Goal: Task Accomplishment & Management: Complete application form

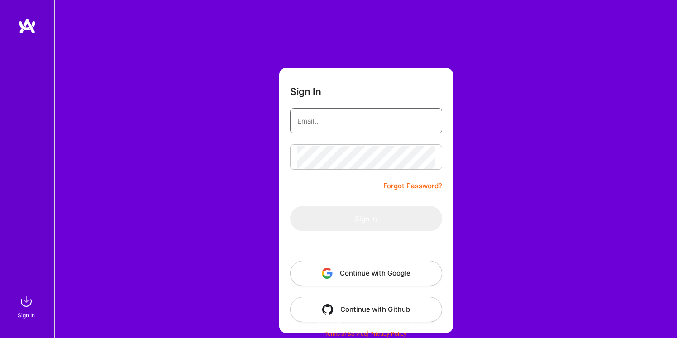
click at [362, 124] on input "email" at bounding box center [366, 121] width 138 height 23
click at [281, 191] on form "Sign In Forgot Password? Sign In Continue with Google Continue with Github" at bounding box center [366, 200] width 174 height 265
click at [365, 126] on input "email" at bounding box center [366, 121] width 138 height 23
type input "surjitqa@gmail.com"
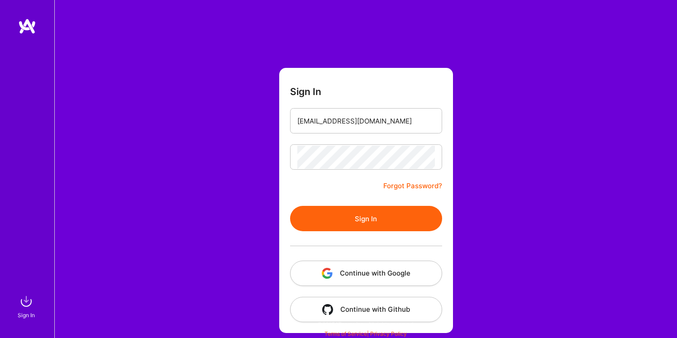
click at [367, 219] on button "Sign In" at bounding box center [366, 218] width 152 height 25
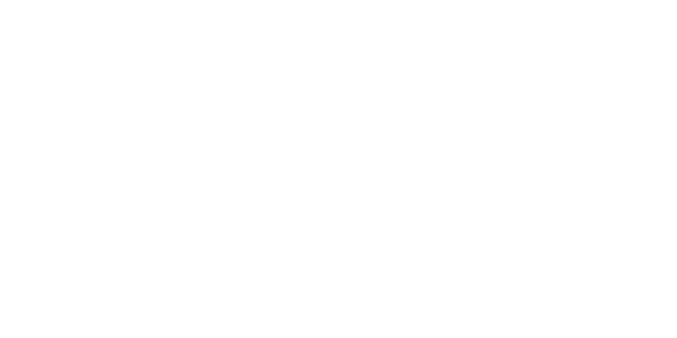
click at [367, 0] on html at bounding box center [338, 0] width 677 height 0
click at [99, 0] on html at bounding box center [338, 0] width 677 height 0
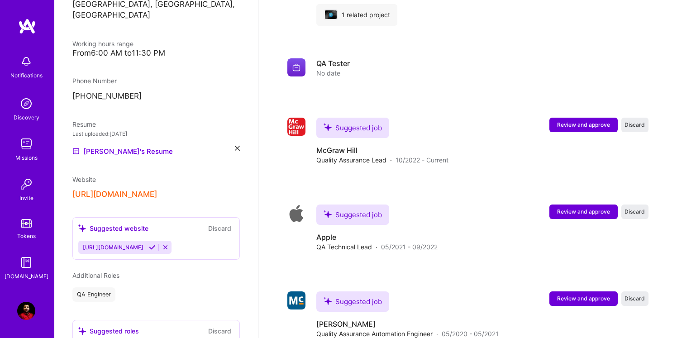
scroll to position [1676, 0]
click at [582, 207] on button "Review and approve" at bounding box center [583, 211] width 68 height 14
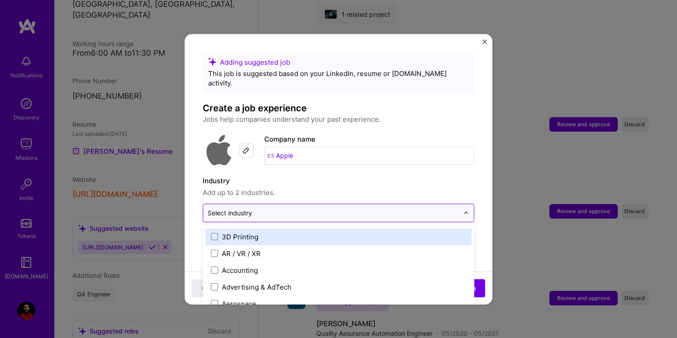
scroll to position [1694, 0]
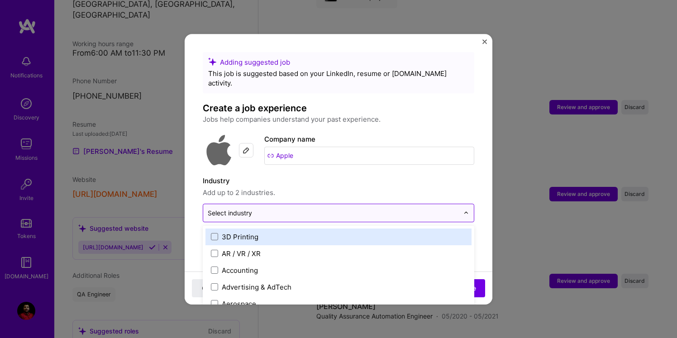
click at [348, 208] on input "text" at bounding box center [333, 213] width 251 height 10
click at [487, 41] on div "Adding suggested job This job is suggested based on your LinkedIn, resume or A.…" at bounding box center [339, 169] width 308 height 271
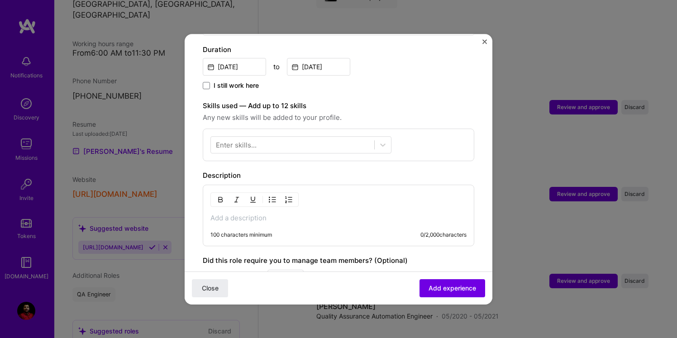
scroll to position [384, 0]
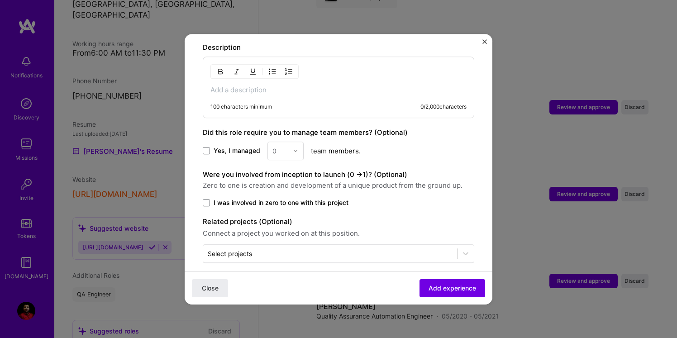
click at [484, 42] on img "Close" at bounding box center [484, 41] width 5 height 5
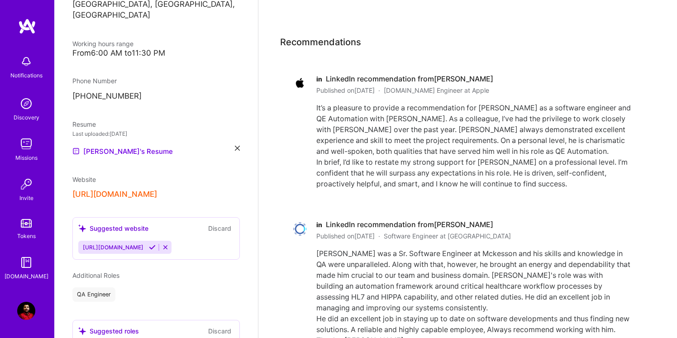
scroll to position [2594, 0]
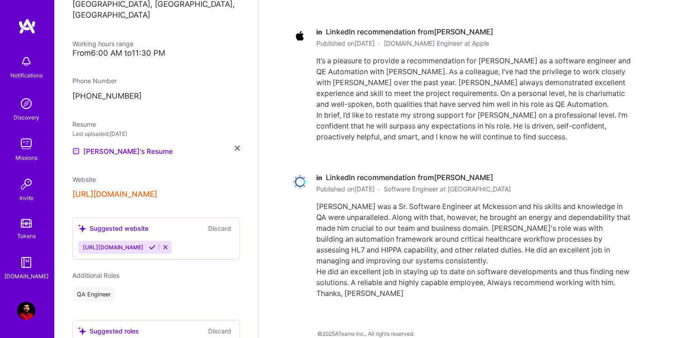
click at [27, 146] on img at bounding box center [26, 144] width 18 height 18
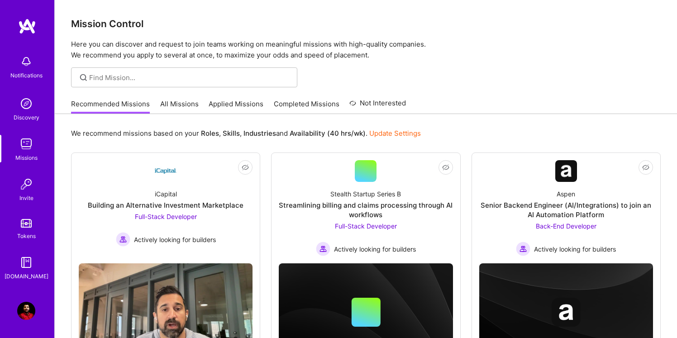
click at [183, 102] on link "All Missions" at bounding box center [179, 106] width 38 height 15
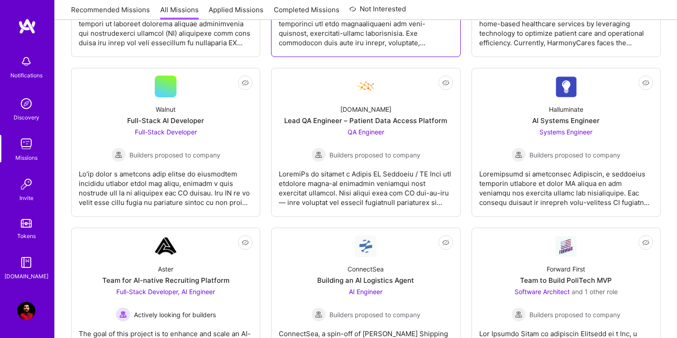
scroll to position [264, 0]
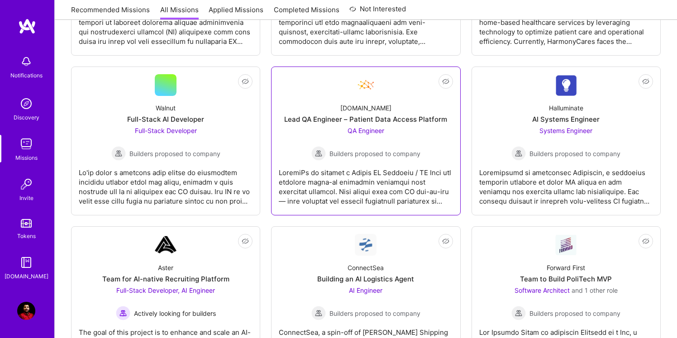
click at [396, 107] on div "Healthex.io Lead QA Engineer – Patient Data Access Platform QA Engineer Builder…" at bounding box center [366, 128] width 174 height 65
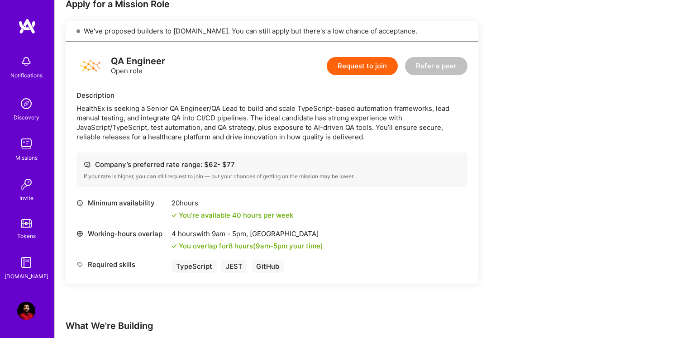
scroll to position [190, 0]
click at [360, 65] on button "Request to join" at bounding box center [362, 67] width 71 height 18
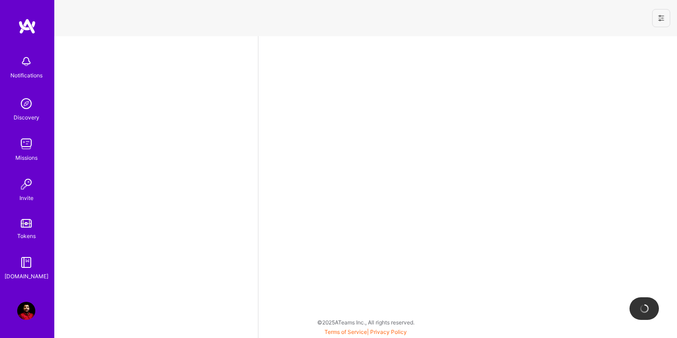
select select "US"
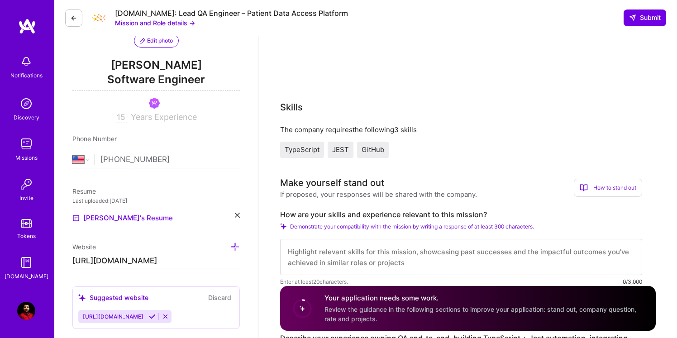
scroll to position [104, 0]
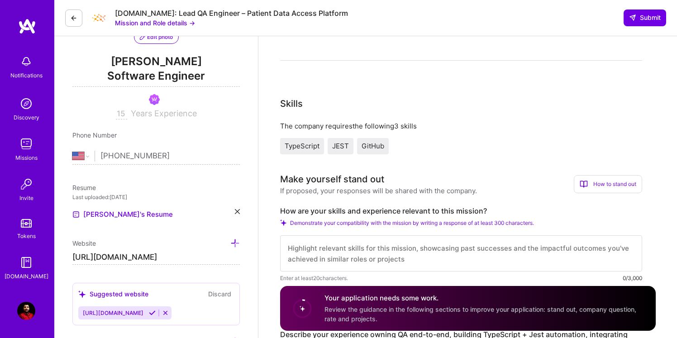
click at [304, 149] on span "TypeScript" at bounding box center [302, 146] width 35 height 9
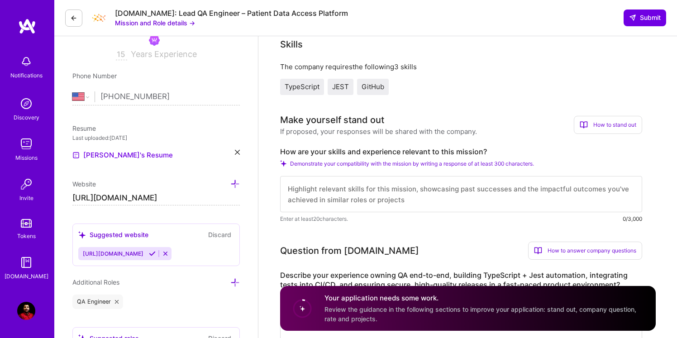
scroll to position [172, 0]
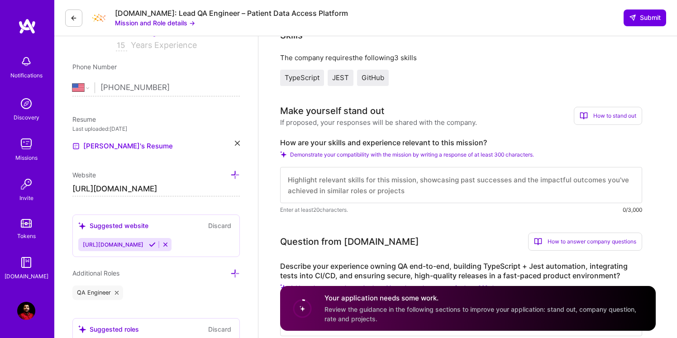
click at [376, 78] on span "GitHub" at bounding box center [373, 77] width 23 height 9
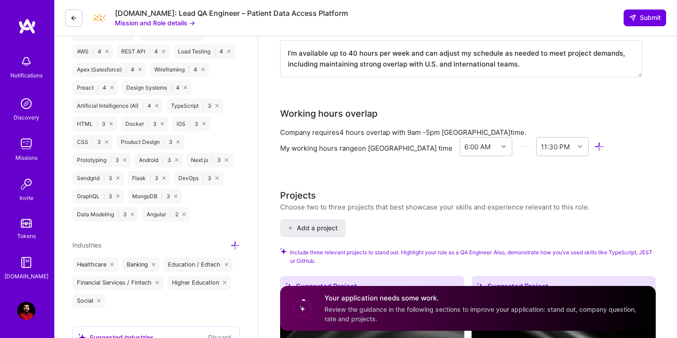
scroll to position [838, 0]
click at [188, 23] on button "Mission and Role details →" at bounding box center [155, 23] width 80 height 10
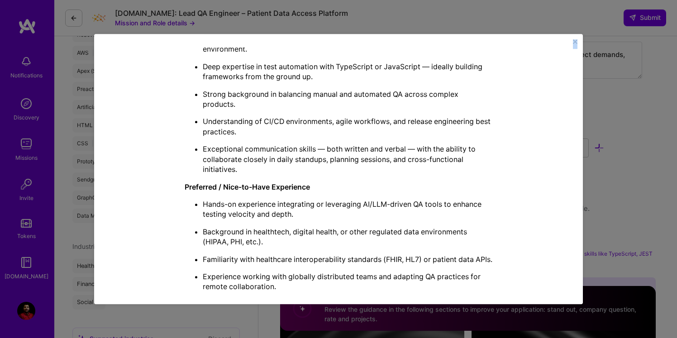
scroll to position [699, 0]
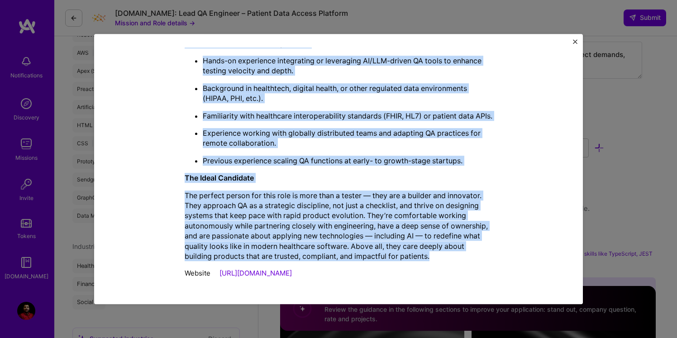
drag, startPoint x: 173, startPoint y: 84, endPoint x: 377, endPoint y: 264, distance: 272.3
copy div "QA Engineer role description HealthEx is seeking a Senior QA Engineer/QA Lead t…"
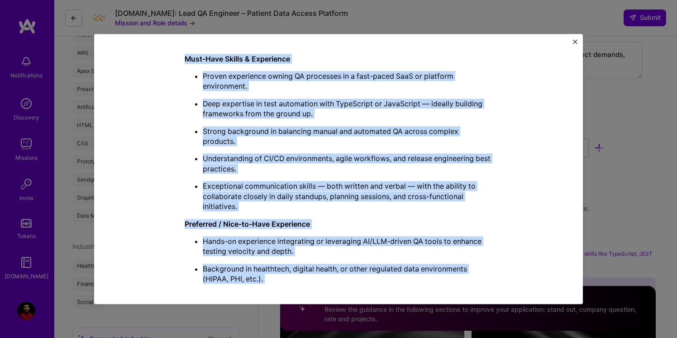
scroll to position [501, 0]
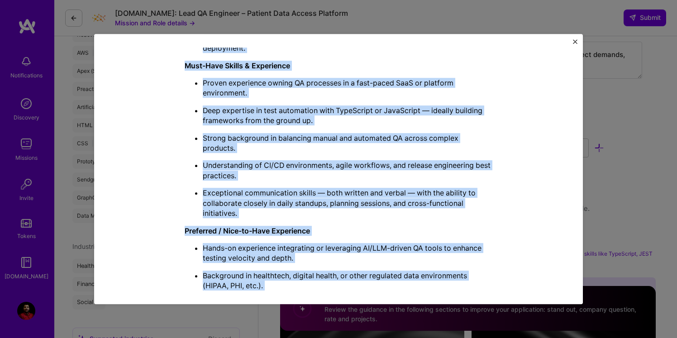
click at [530, 186] on div "Mission Description and Role Details QA Engineer role description HealthEx is s…" at bounding box center [338, 12] width 447 height 918
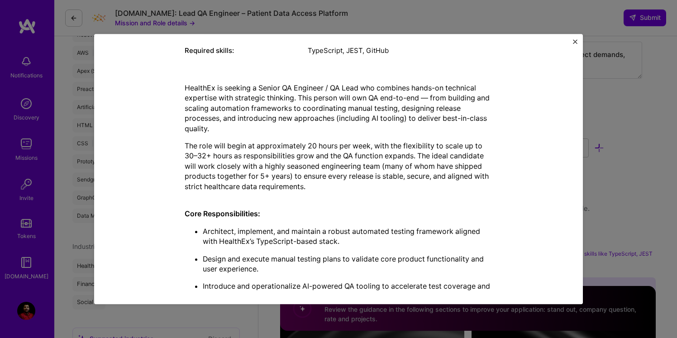
scroll to position [157, 0]
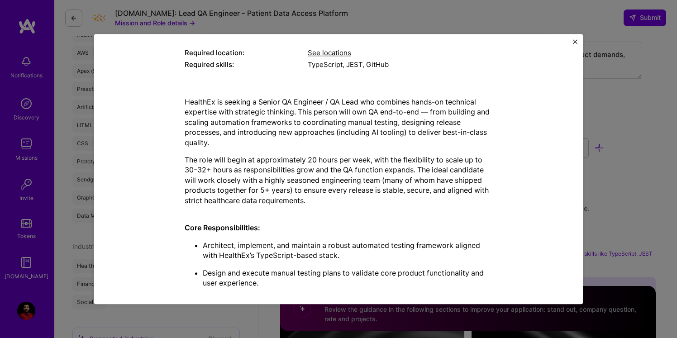
click at [575, 40] on img "Close" at bounding box center [575, 41] width 5 height 5
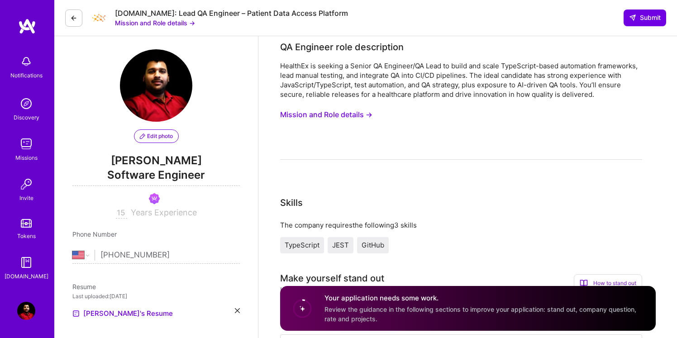
scroll to position [0, 0]
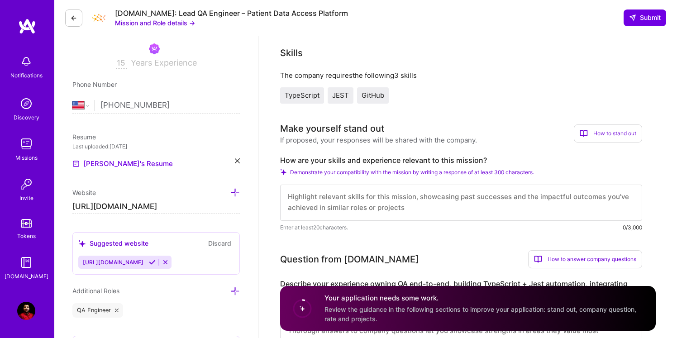
scroll to position [157, 0]
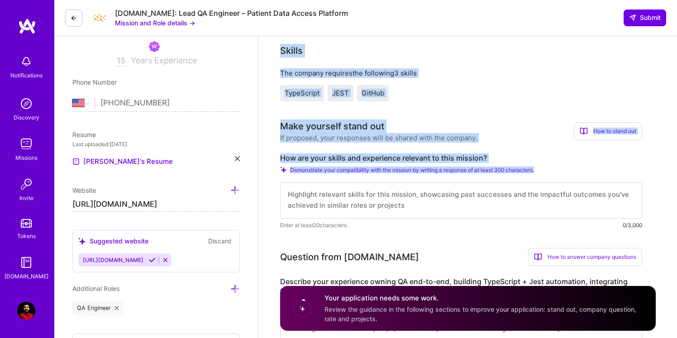
drag, startPoint x: 278, startPoint y: 43, endPoint x: 428, endPoint y: 198, distance: 215.4
copy div "Skills The company requires the following 3 skills TypeScript JEST GitHub Make …"
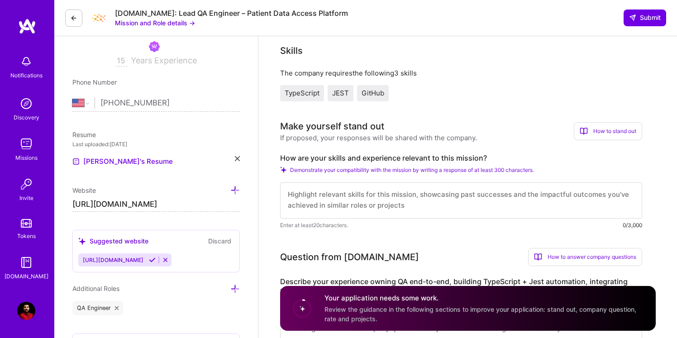
scroll to position [0, 0]
drag, startPoint x: 285, startPoint y: 194, endPoint x: 412, endPoint y: 208, distance: 127.5
click at [412, 208] on textarea at bounding box center [461, 200] width 362 height 36
drag, startPoint x: 285, startPoint y: 194, endPoint x: 374, endPoint y: 210, distance: 90.1
click at [374, 210] on textarea at bounding box center [461, 200] width 362 height 36
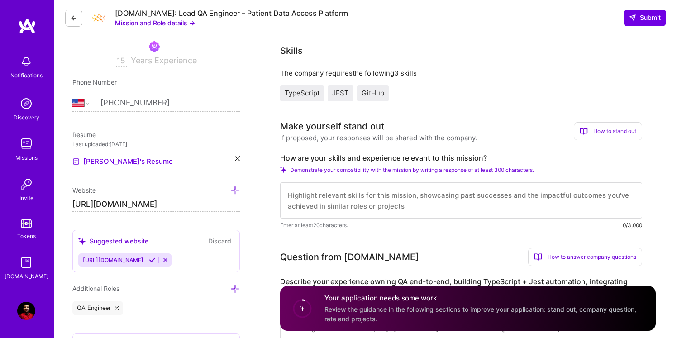
drag, startPoint x: 287, startPoint y: 191, endPoint x: 370, endPoint y: 231, distance: 92.7
click at [358, 199] on textarea at bounding box center [461, 200] width 362 height 36
drag, startPoint x: 287, startPoint y: 196, endPoint x: 411, endPoint y: 218, distance: 126.0
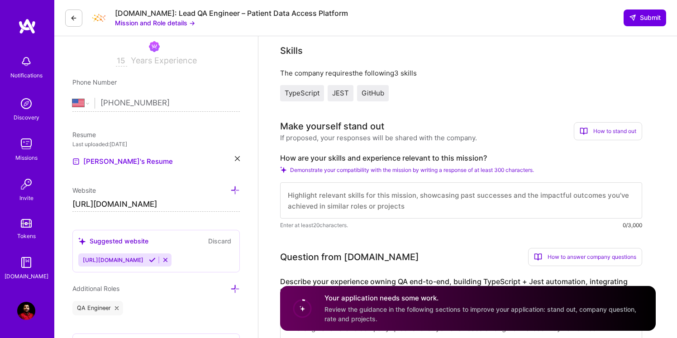
click at [411, 218] on textarea at bounding box center [461, 200] width 362 height 36
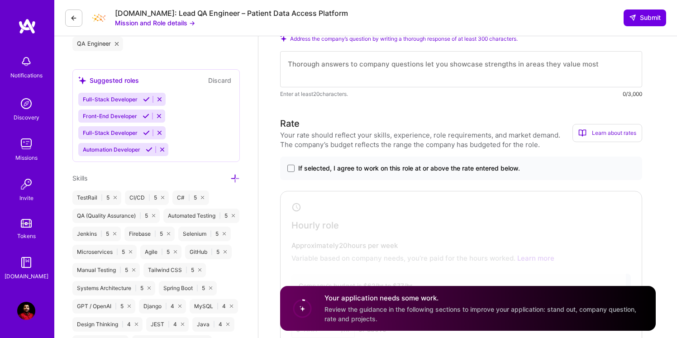
click at [477, 62] on textarea at bounding box center [461, 69] width 362 height 36
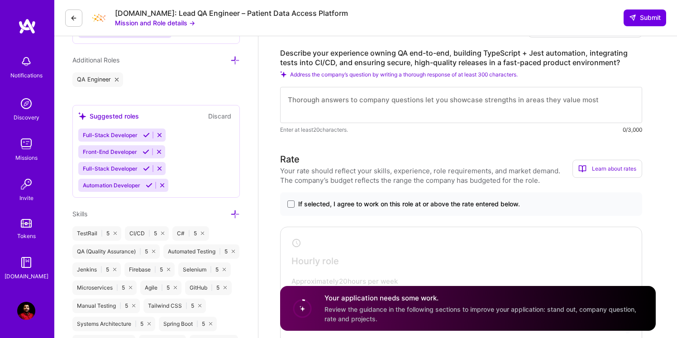
scroll to position [386, 0]
click at [317, 105] on textarea at bounding box center [461, 104] width 362 height 36
paste textarea "During my time at McKesson, I gained hands-on QA experience in a healthcare tec…"
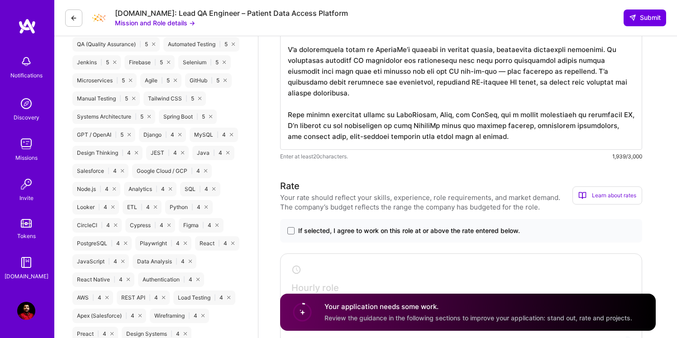
scroll to position [593, 0]
type textarea "During my time at McKesson, I gained hands-on QA experience in a healthcare tec…"
click at [292, 238] on div "If selected, I agree to work on this role at or above the rate entered below." at bounding box center [461, 231] width 362 height 24
click at [286, 229] on div "If selected, I agree to work on this role at or above the rate entered below." at bounding box center [461, 231] width 362 height 24
click at [291, 233] on span at bounding box center [290, 230] width 7 height 7
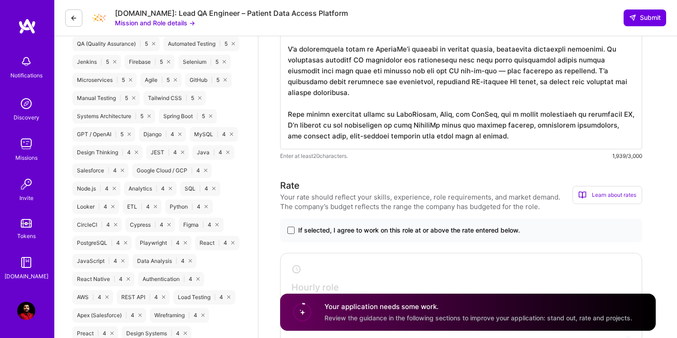
click at [0, 0] on input "If selected, I agree to work on this role at or above the rate entered below." at bounding box center [0, 0] width 0 height 0
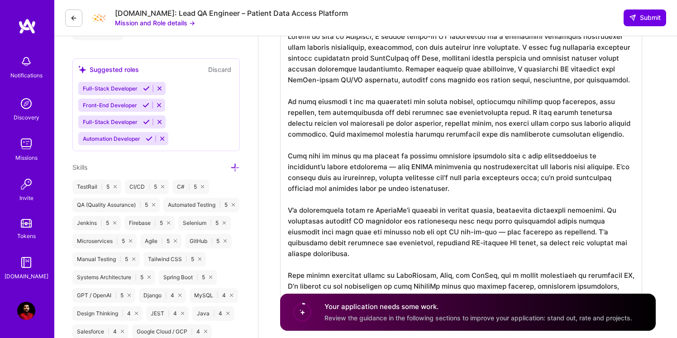
scroll to position [0, 0]
click at [473, 200] on textarea at bounding box center [461, 167] width 362 height 286
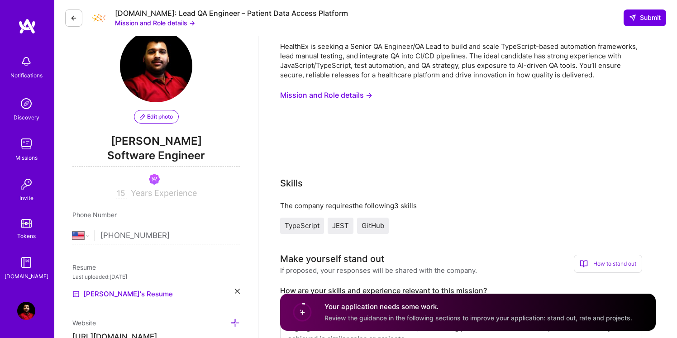
scroll to position [2, 0]
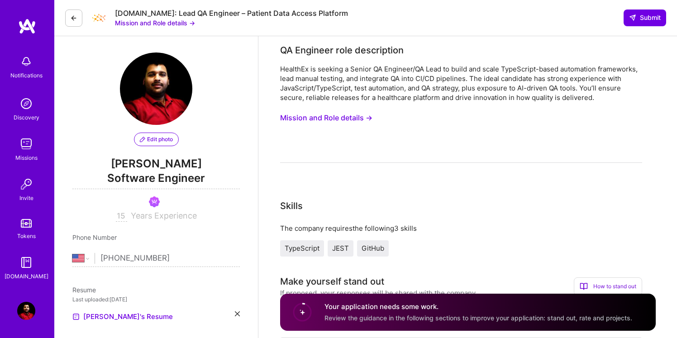
click at [302, 252] on span "TypeScript" at bounding box center [302, 248] width 35 height 9
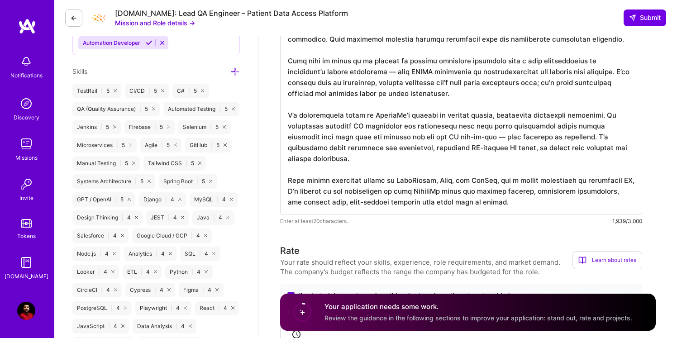
scroll to position [534, 0]
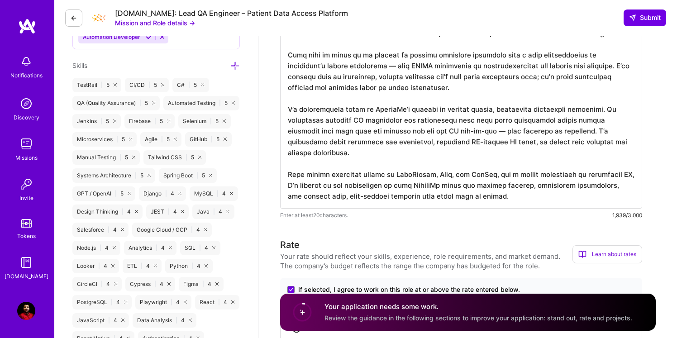
click at [158, 219] on div "JEST | 4" at bounding box center [167, 212] width 43 height 14
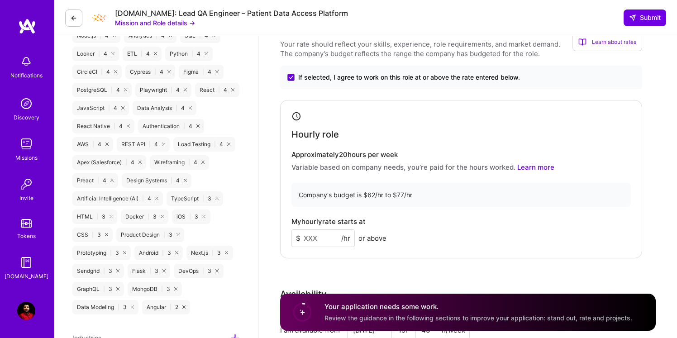
scroll to position [747, 0]
click at [339, 240] on input at bounding box center [322, 238] width 63 height 18
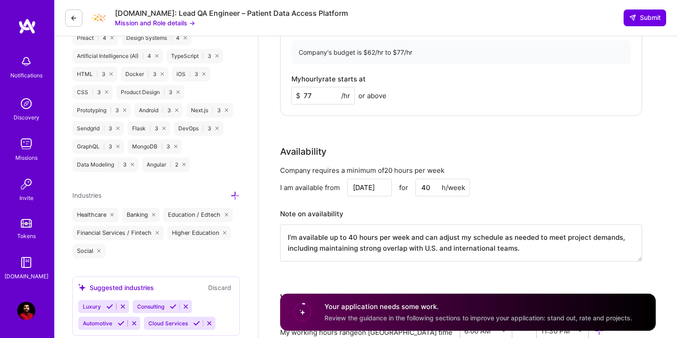
scroll to position [893, 0]
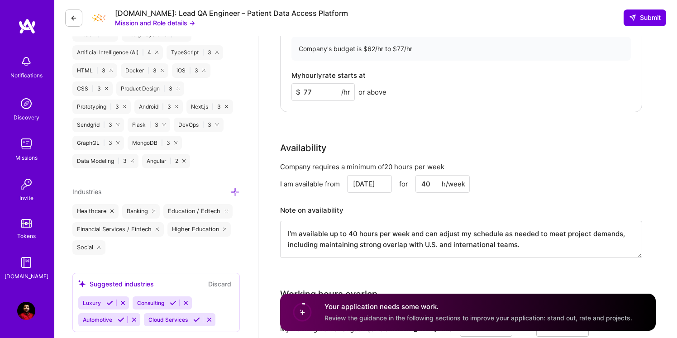
type input "77"
drag, startPoint x: 277, startPoint y: 144, endPoint x: 462, endPoint y: 162, distance: 185.5
click at [462, 160] on div "Availability Company requires a minimum of 20 hours per week I am available fro…" at bounding box center [461, 205] width 362 height 128
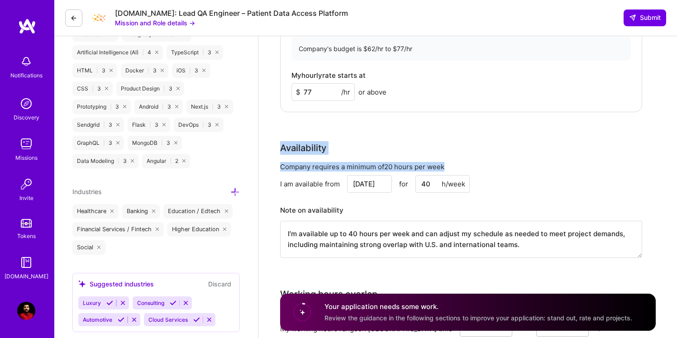
drag, startPoint x: 276, startPoint y: 143, endPoint x: 456, endPoint y: 165, distance: 181.4
copy div "Availability Company requires a minimum of 20 hours per week"
click at [551, 154] on div "Availability Company requires a minimum of 20 hours per week I am available fro…" at bounding box center [461, 205] width 362 height 128
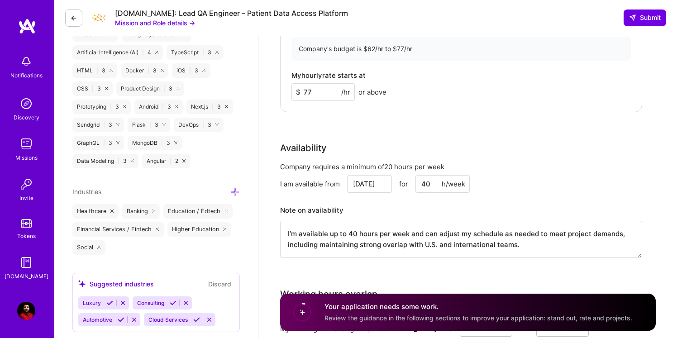
click at [462, 196] on div "Company requires a minimum of 20 hours per week I am available from Oct 13 for …" at bounding box center [461, 215] width 362 height 107
click at [446, 183] on div "h/week" at bounding box center [454, 184] width 24 height 10
click at [431, 183] on input "40" at bounding box center [443, 184] width 54 height 18
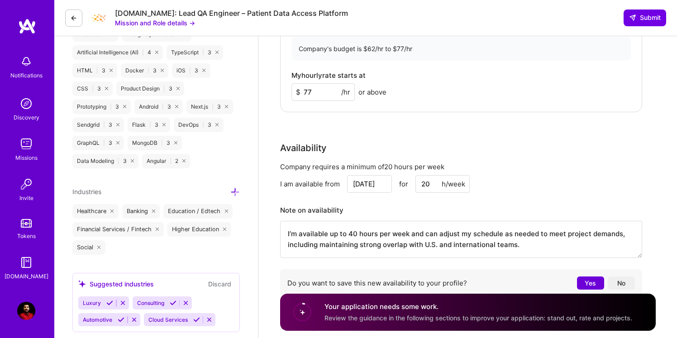
type input "20"
drag, startPoint x: 542, startPoint y: 250, endPoint x: 278, endPoint y: 224, distance: 264.7
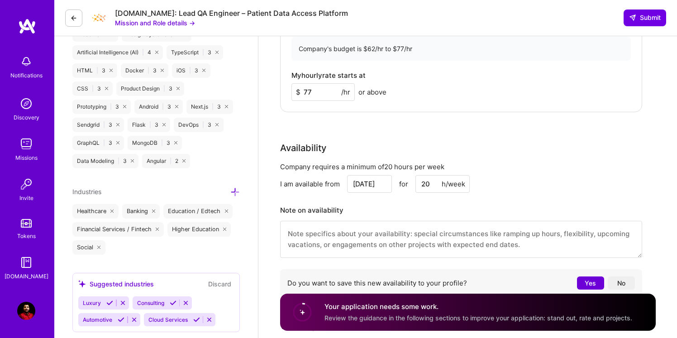
paste textarea "I’m available for 20–25 hours per week, with flexibility to increase as needed"
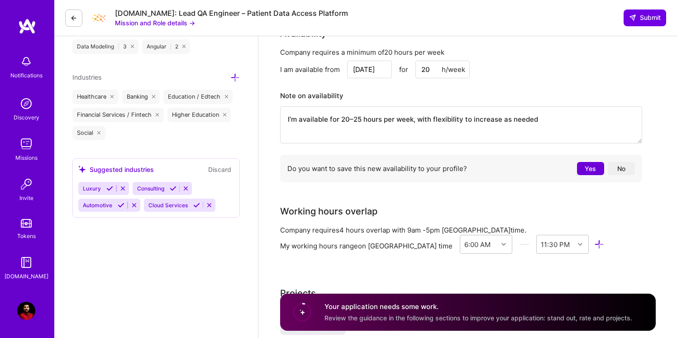
scroll to position [1010, 0]
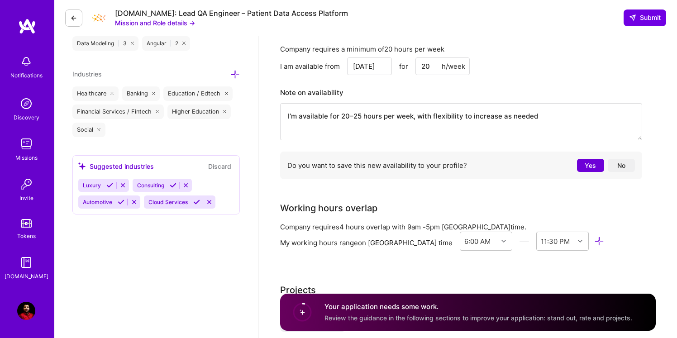
click at [626, 167] on button "No" at bounding box center [621, 165] width 27 height 13
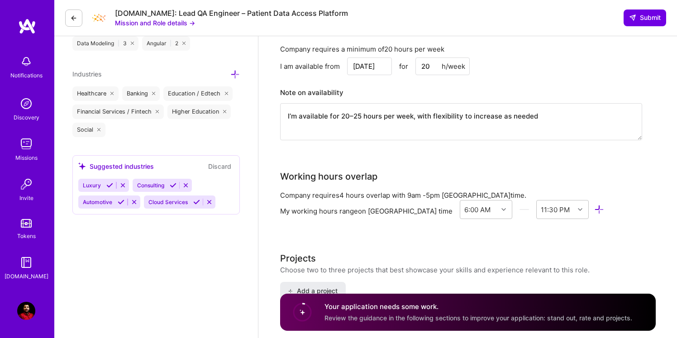
click at [558, 118] on textarea "I’m available for 20–25 hours per week, with flexibility to increase as needed" at bounding box center [461, 121] width 362 height 37
paste textarea "can easily maintain at least 4 hours of overlap with 9am–5pm Los Angeles time, …"
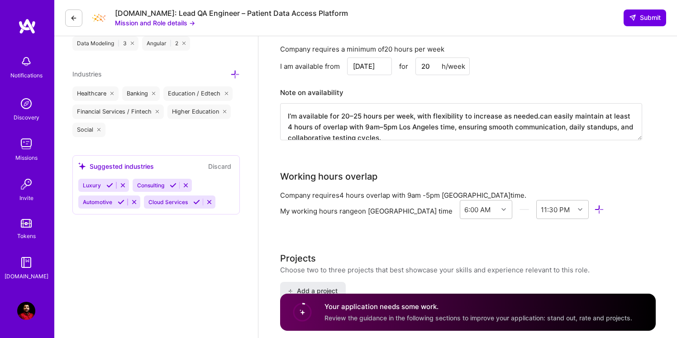
scroll to position [2, 0]
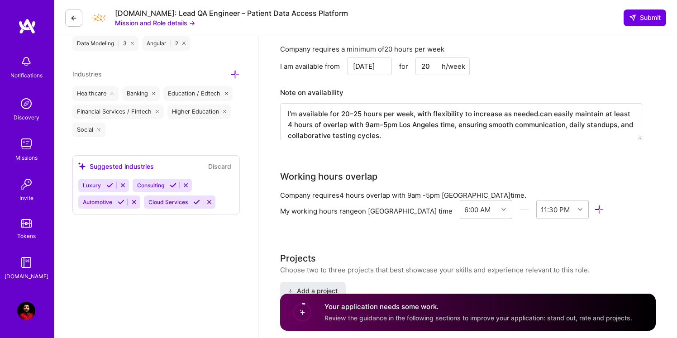
click at [536, 115] on textarea "I’m available for 20–25 hours per week, with flexibility to increase as needed.…" at bounding box center [461, 121] width 362 height 37
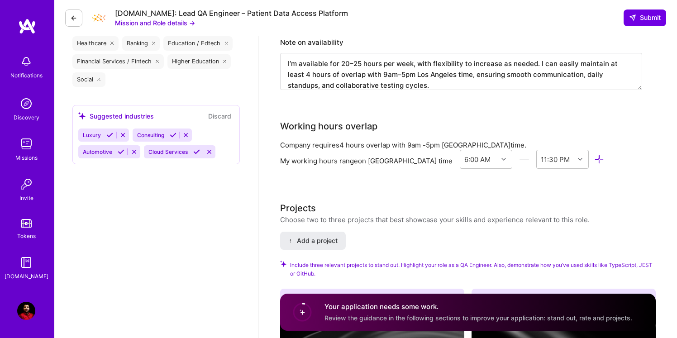
scroll to position [1065, 0]
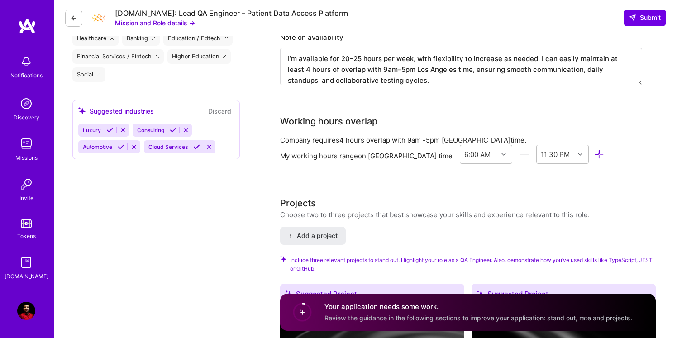
type textarea "I’m available for 20–25 hours per week, with flexibility to increase as needed.…"
click at [373, 159] on div "My working hours range on San Francisco time" at bounding box center [366, 156] width 172 height 10
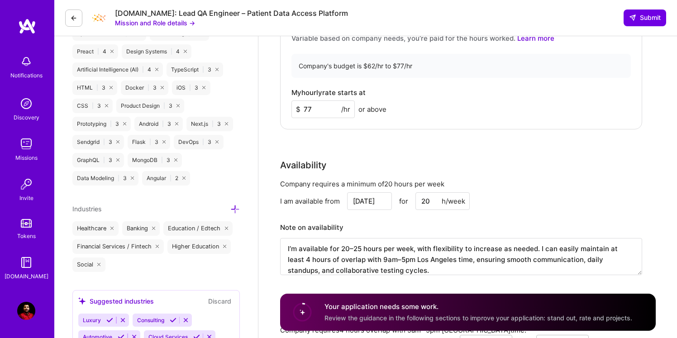
scroll to position [881, 0]
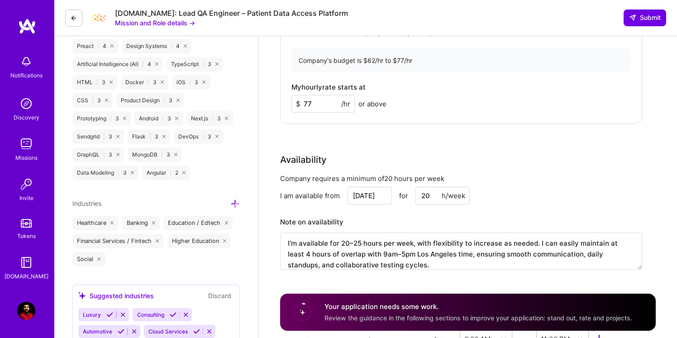
click at [335, 176] on div "Company requires a minimum of 20 hours per week" at bounding box center [461, 179] width 362 height 10
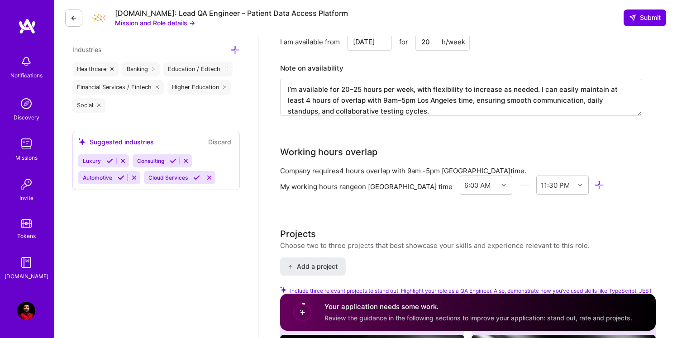
scroll to position [1041, 0]
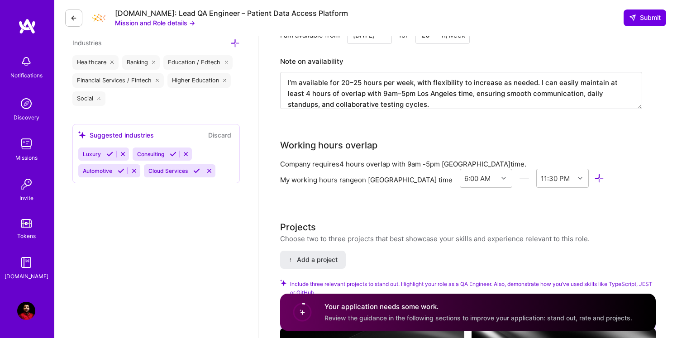
click at [369, 180] on div "My working hours range on San Francisco time" at bounding box center [366, 180] width 172 height 10
click at [498, 178] on div at bounding box center [505, 178] width 14 height 12
click at [460, 229] on div "9:00 AM" at bounding box center [486, 228] width 53 height 17
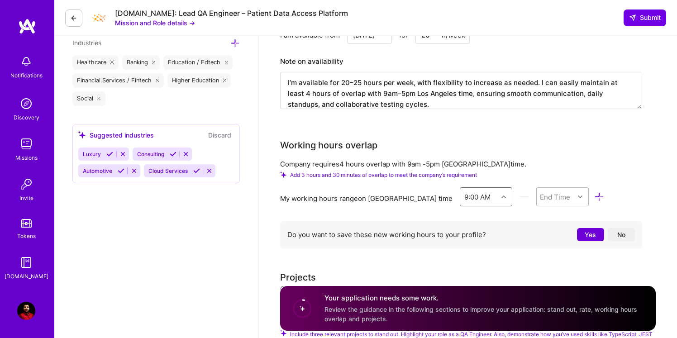
scroll to position [1052, 0]
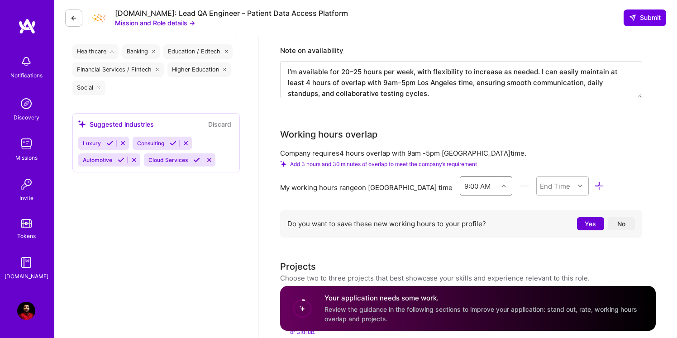
click at [554, 197] on div "option 9:00 AM, selected. Select is focused ,type to refine list, press Down to…" at bounding box center [532, 188] width 145 height 23
click at [536, 231] on div "5:00 PM" at bounding box center [562, 235] width 53 height 17
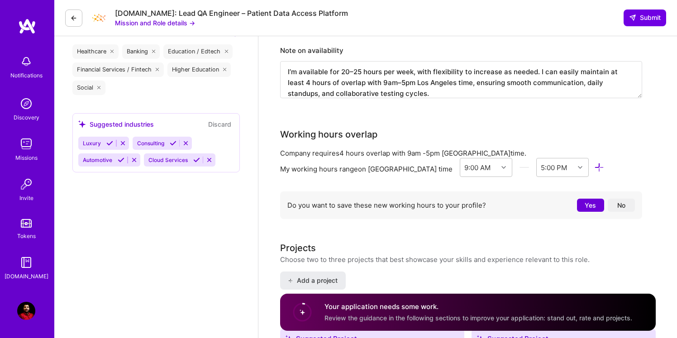
click at [616, 208] on button "No" at bounding box center [621, 205] width 27 height 13
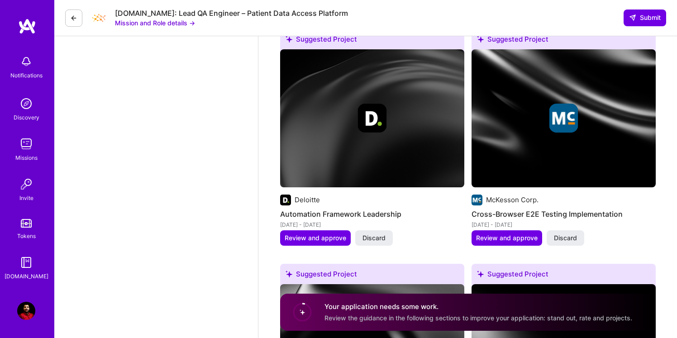
scroll to position [1326, 0]
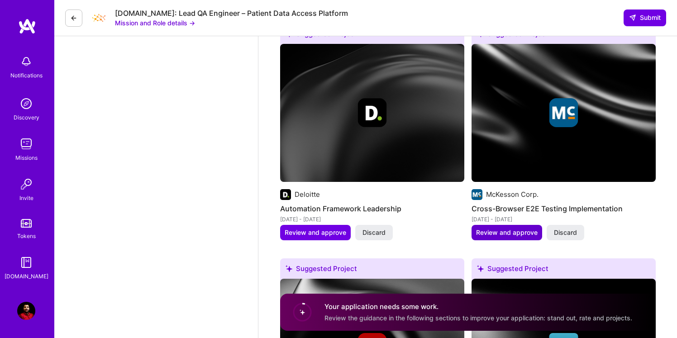
click at [502, 235] on span "Review and approve" at bounding box center [507, 232] width 62 height 9
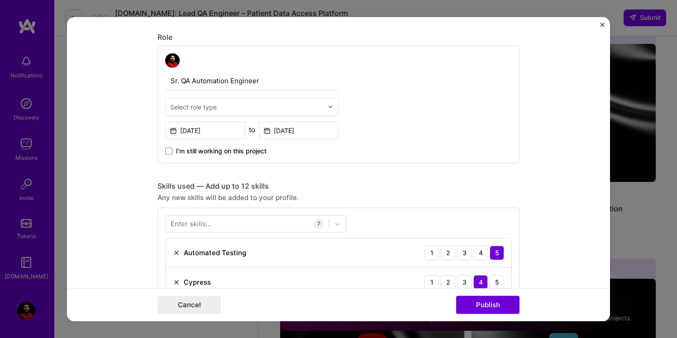
scroll to position [287, 0]
click at [211, 112] on div "Select role type" at bounding box center [193, 108] width 47 height 10
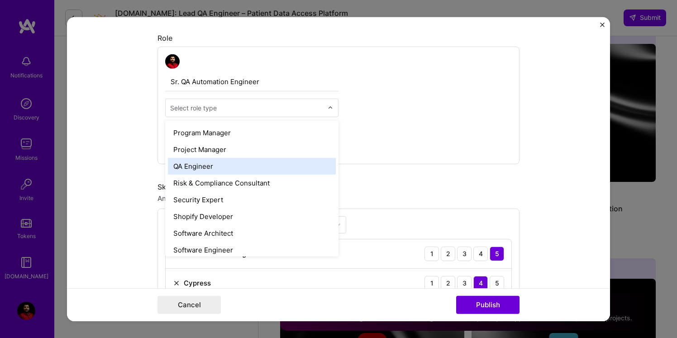
scroll to position [885, 0]
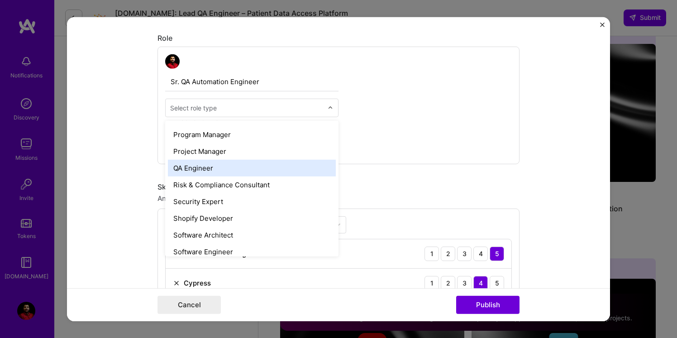
click at [228, 171] on div "QA Engineer" at bounding box center [252, 167] width 168 height 17
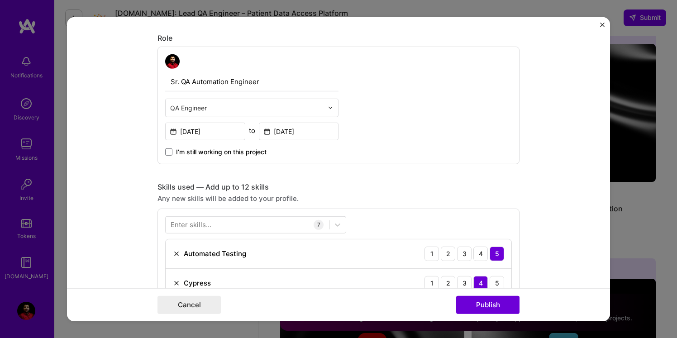
click at [411, 94] on div "Sr. QA Automation Engineer option QA Engineer, selected. Select is focused ,typ…" at bounding box center [339, 105] width 362 height 118
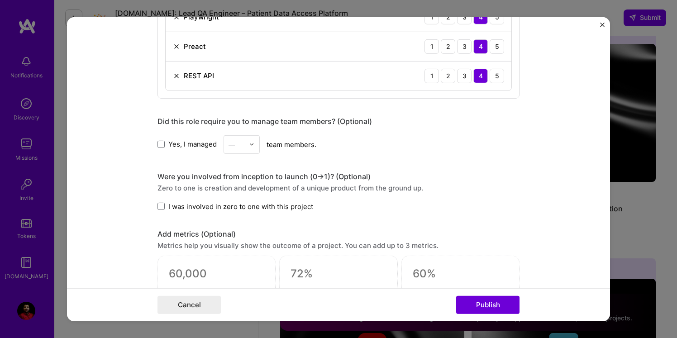
scroll to position [642, 0]
click at [161, 146] on span at bounding box center [161, 143] width 7 height 7
click at [0, 0] on input "Yes, I managed" at bounding box center [0, 0] width 0 height 0
click at [255, 145] on div at bounding box center [254, 144] width 10 height 18
click at [249, 186] on div "2" at bounding box center [241, 184] width 31 height 17
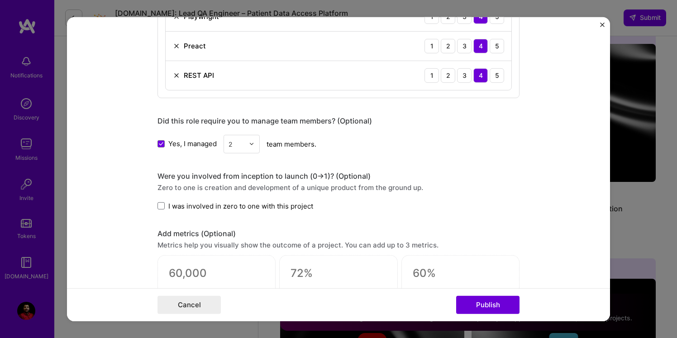
click at [253, 144] on img at bounding box center [251, 143] width 5 height 5
click at [241, 205] on div "4" at bounding box center [241, 201] width 31 height 17
click at [334, 156] on div "Editing suggested project This project is suggested based on your LinkedIn, res…" at bounding box center [339, 12] width 362 height 1238
click at [162, 205] on span at bounding box center [161, 205] width 7 height 7
click at [0, 0] on input "I was involved in zero to one with this project" at bounding box center [0, 0] width 0 height 0
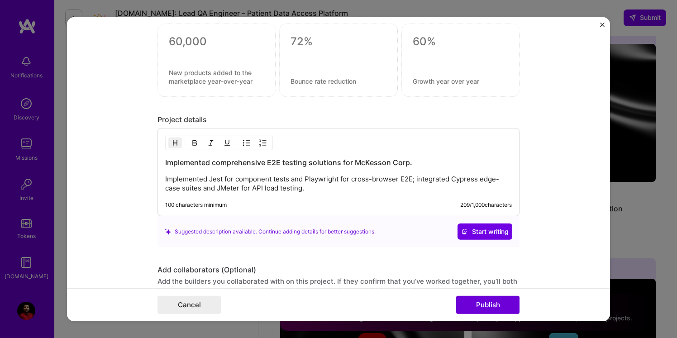
scroll to position [876, 0]
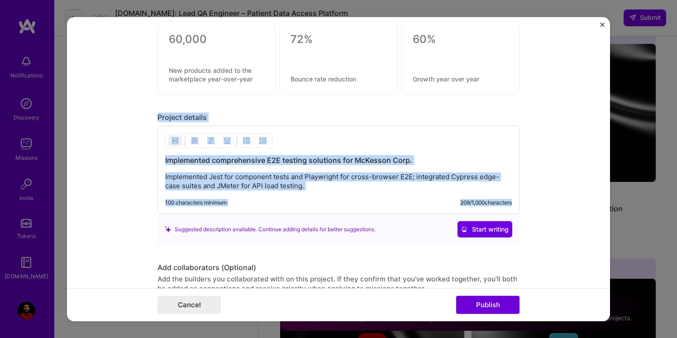
drag, startPoint x: 153, startPoint y: 113, endPoint x: 315, endPoint y: 219, distance: 194.0
click at [315, 219] on form "Editing suggested project This project is suggested based on your LinkedIn, res…" at bounding box center [338, 169] width 543 height 304
click at [397, 191] on div "Implemented comprehensive E2E testing solutions for McKesson Corp. Implemented …" at bounding box center [339, 170] width 362 height 88
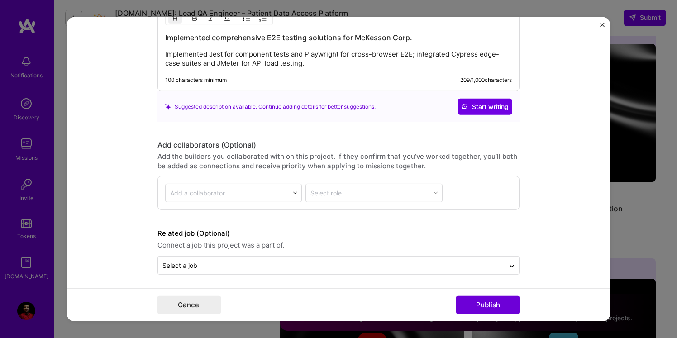
scroll to position [1001, 0]
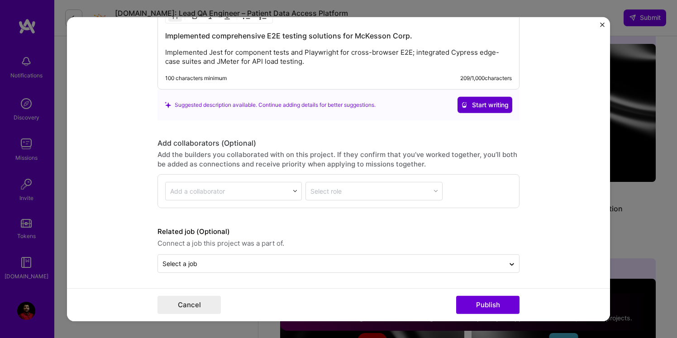
click at [481, 108] on span "Start writing" at bounding box center [485, 104] width 48 height 9
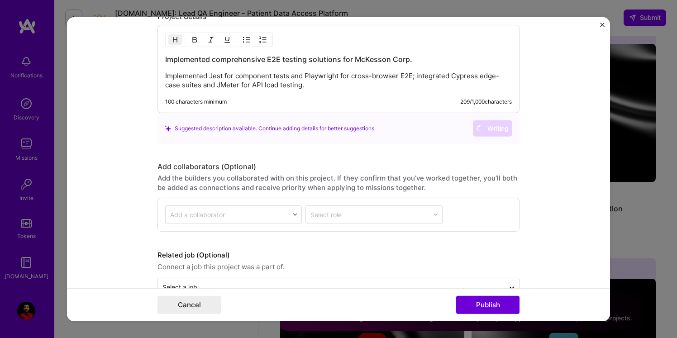
scroll to position [965, 0]
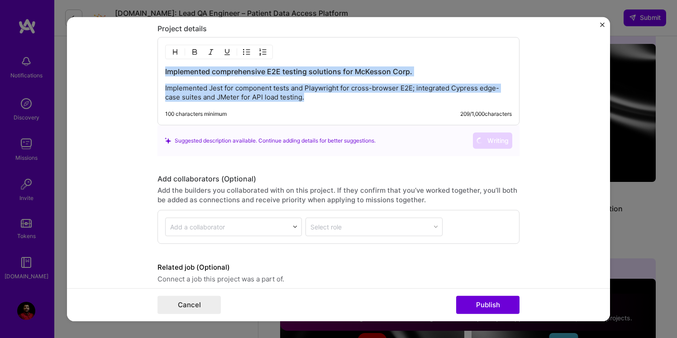
drag, startPoint x: 165, startPoint y: 70, endPoint x: 335, endPoint y: 104, distance: 173.5
click at [335, 104] on div "Implemented comprehensive E2E testing solutions for McKesson Corp. Implemented …" at bounding box center [339, 81] width 362 height 88
copy div "Implemented comprehensive E2E testing solutions for McKesson Corp. Implemented …"
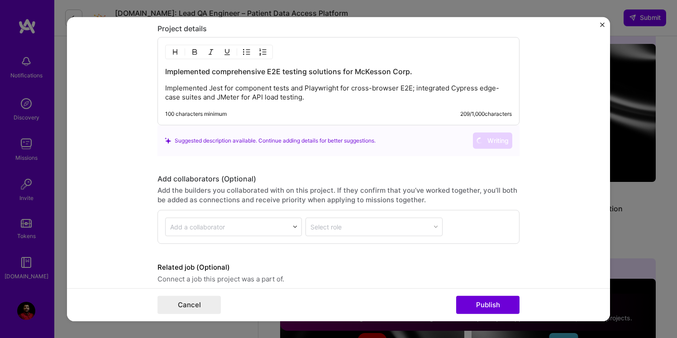
click at [375, 116] on div "100 characters minimum 209 / 1,000 characters" at bounding box center [338, 113] width 347 height 7
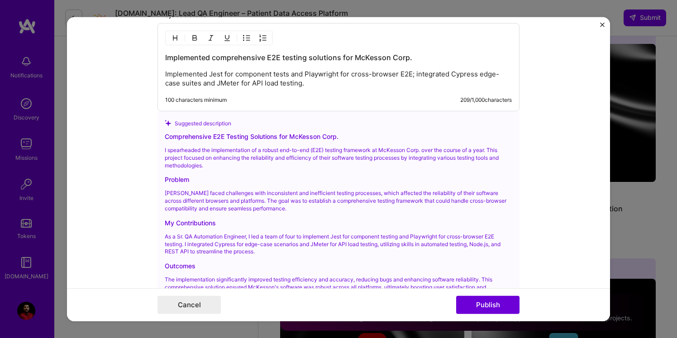
scroll to position [979, 0]
click at [267, 180] on div "Problem" at bounding box center [339, 179] width 348 height 10
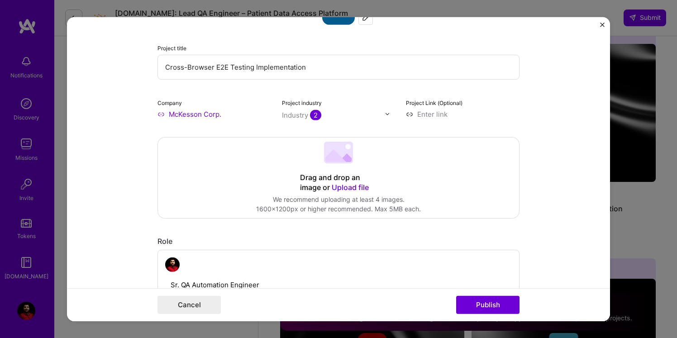
scroll to position [86, 0]
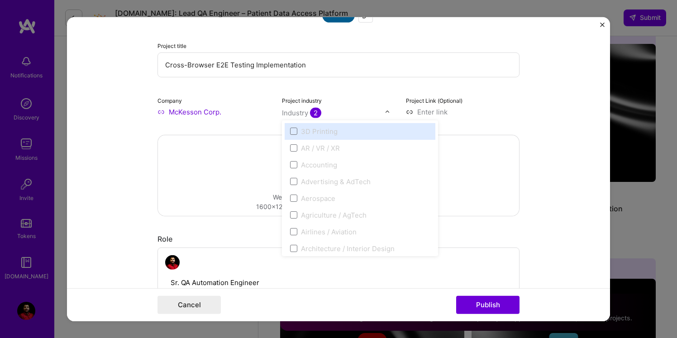
click at [290, 110] on div "Industry 2" at bounding box center [301, 113] width 39 height 10
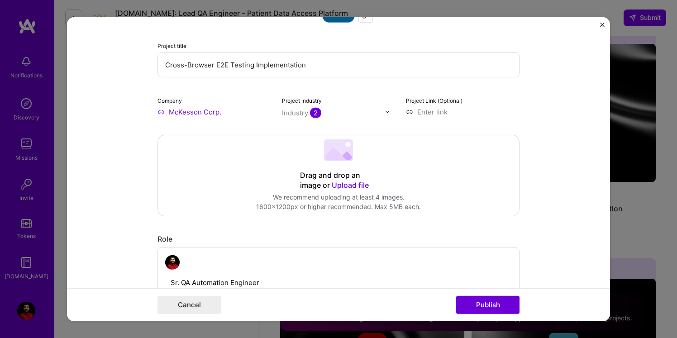
click at [349, 96] on div "Project industry Industry 2" at bounding box center [339, 105] width 114 height 21
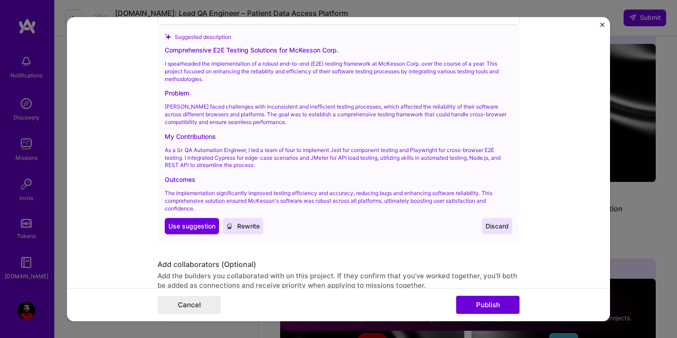
scroll to position [1073, 0]
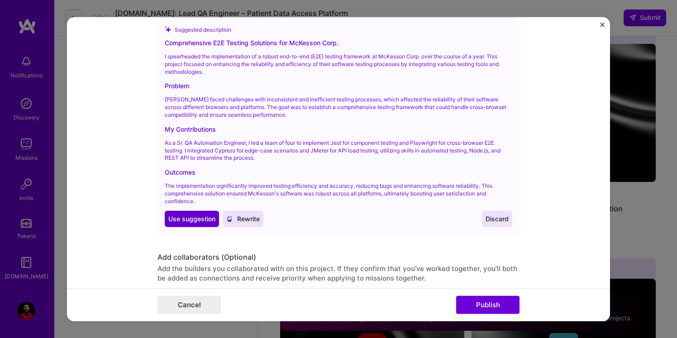
click at [211, 215] on span "Use suggestion" at bounding box center [191, 218] width 47 height 9
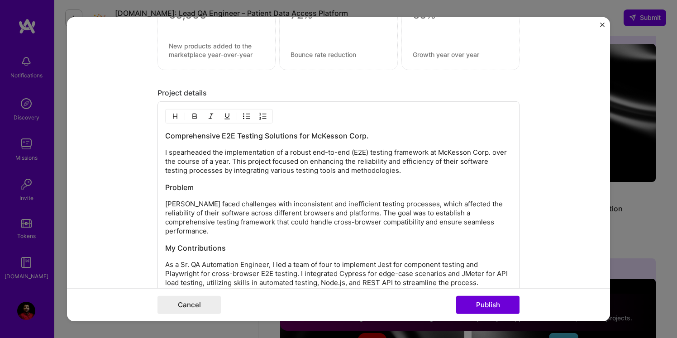
scroll to position [919, 0]
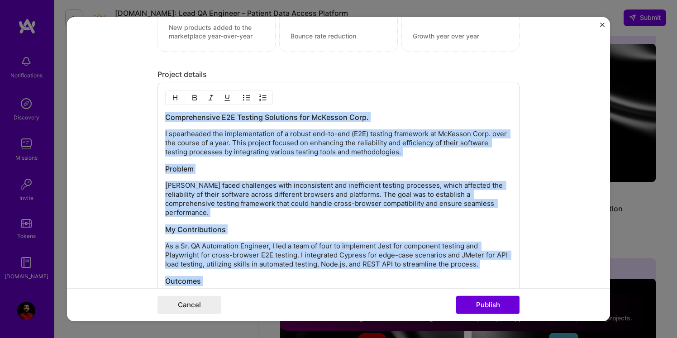
drag, startPoint x: 166, startPoint y: 116, endPoint x: 291, endPoint y: 291, distance: 215.0
click at [291, 291] on form "Editing suggested project This project is suggested based on your LinkedIn, res…" at bounding box center [338, 169] width 543 height 304
click at [370, 158] on div "Comprehensive E2E Testing Solutions for McKesson Corp. I spearheaded the implem…" at bounding box center [338, 216] width 347 height 208
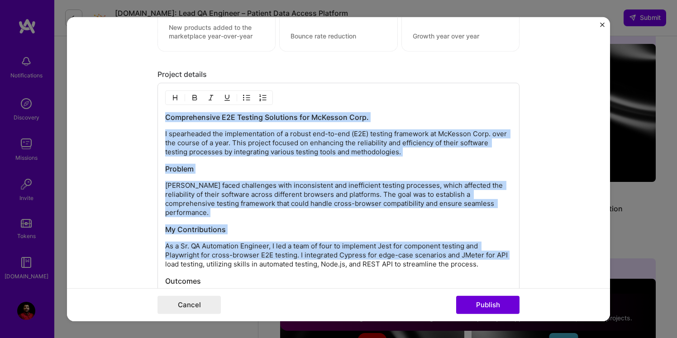
scroll to position [1180, 0]
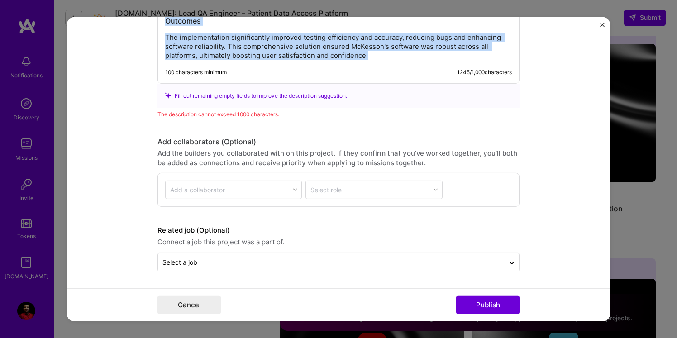
drag, startPoint x: 167, startPoint y: 115, endPoint x: 341, endPoint y: 374, distance: 311.7
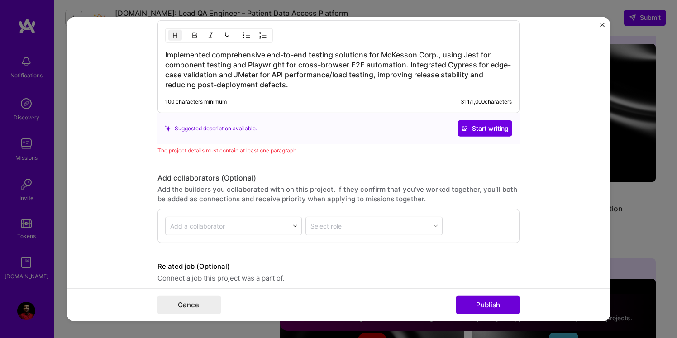
scroll to position [1018, 0]
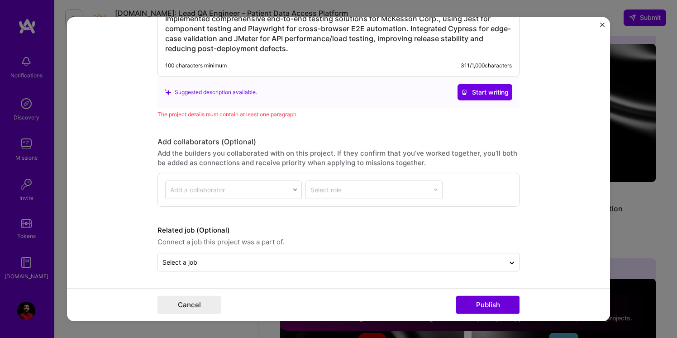
click at [389, 153] on div "Add the builders you collaborated with on this project. If they confirm that yo…" at bounding box center [339, 157] width 362 height 19
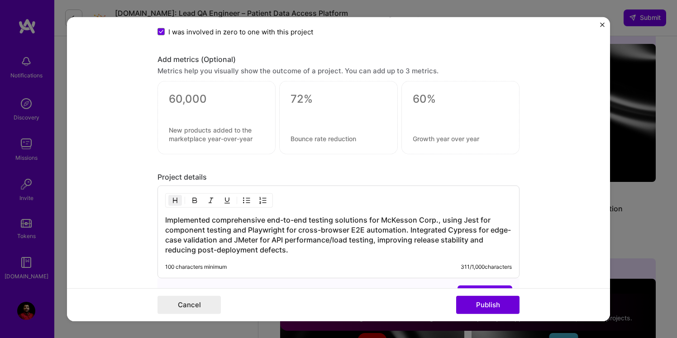
scroll to position [816, 0]
drag, startPoint x: 211, startPoint y: 178, endPoint x: 135, endPoint y: 173, distance: 76.2
click at [135, 173] on form "Editing suggested project This project is suggested based on your LinkedIn, res…" at bounding box center [338, 169] width 543 height 304
copy div "Project details"
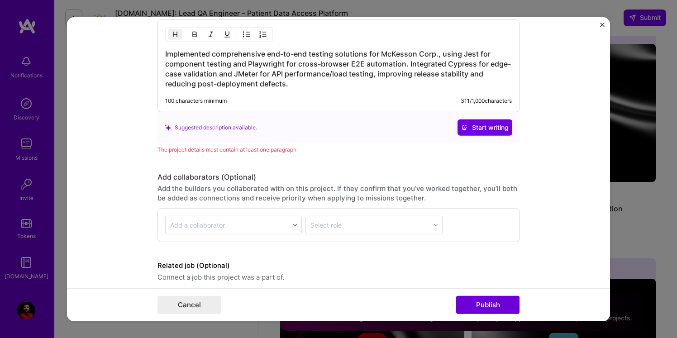
scroll to position [958, 0]
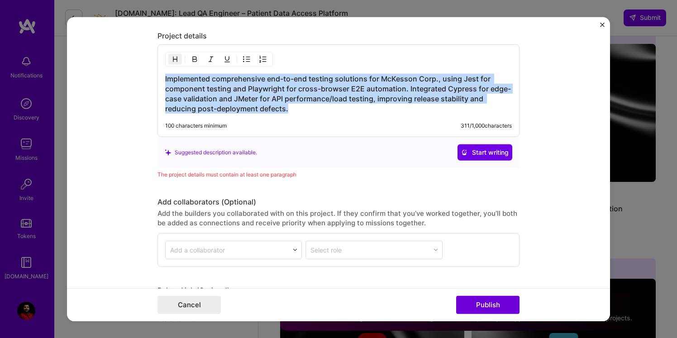
drag, startPoint x: 165, startPoint y: 80, endPoint x: 290, endPoint y: 126, distance: 133.2
click at [290, 127] on div "Implemented comprehensive end-to-end testing solutions for McKesson Corp., usin…" at bounding box center [339, 90] width 362 height 93
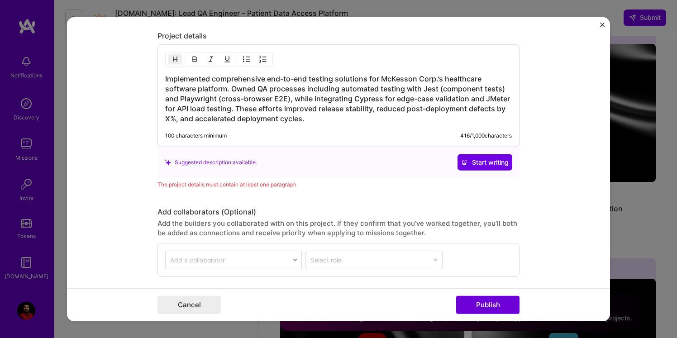
click at [177, 121] on h3 "Implemented comprehensive end-to-end testing solutions for McKesson Corp.’s hea…" at bounding box center [338, 99] width 347 height 50
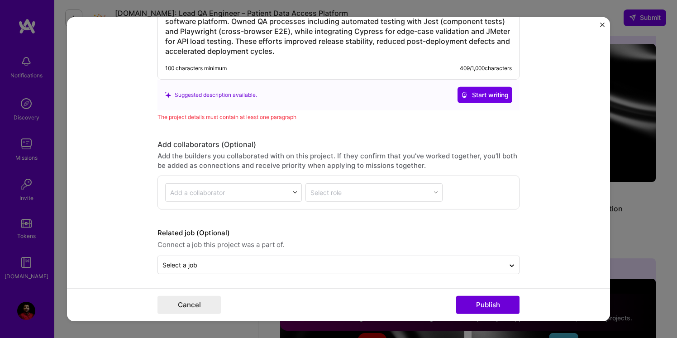
scroll to position [1028, 0]
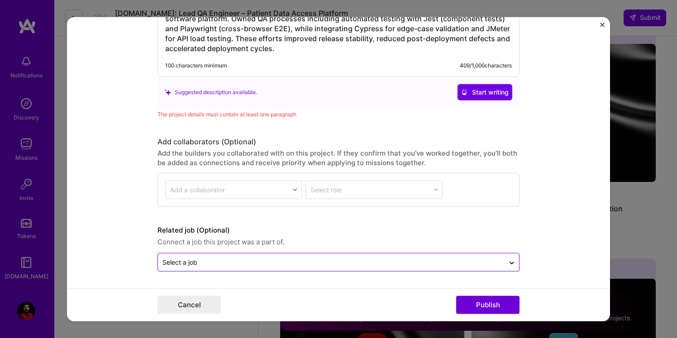
click at [196, 259] on div "Select a job" at bounding box center [179, 263] width 35 height 10
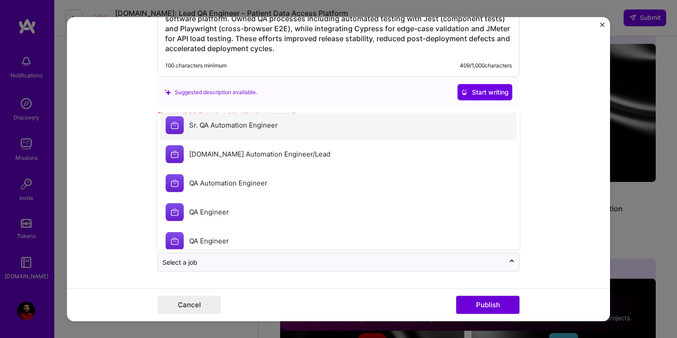
scroll to position [95, 0]
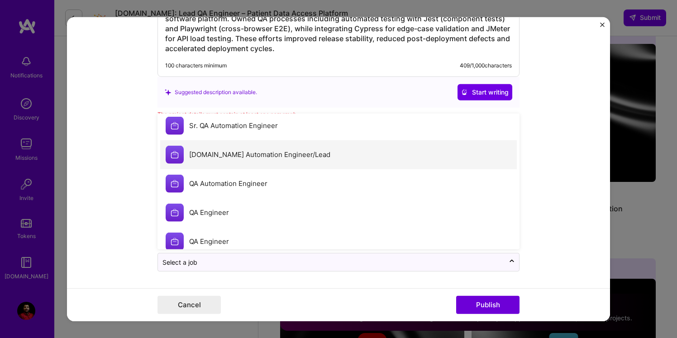
click at [251, 159] on div "Sr.QA Automation Engineer/Lead" at bounding box center [259, 155] width 141 height 10
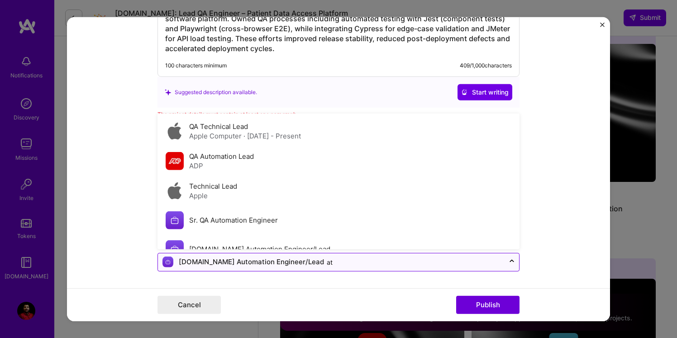
click at [167, 263] on img at bounding box center [167, 262] width 11 height 11
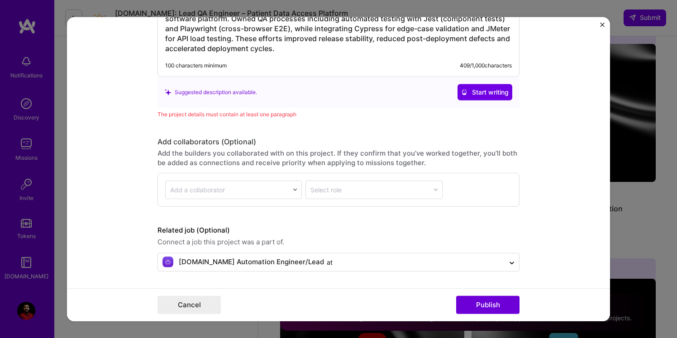
click at [132, 277] on form "Editing suggested project This project is suggested based on your LinkedIn, res…" at bounding box center [338, 169] width 543 height 304
click at [483, 310] on button "Publish" at bounding box center [487, 305] width 63 height 18
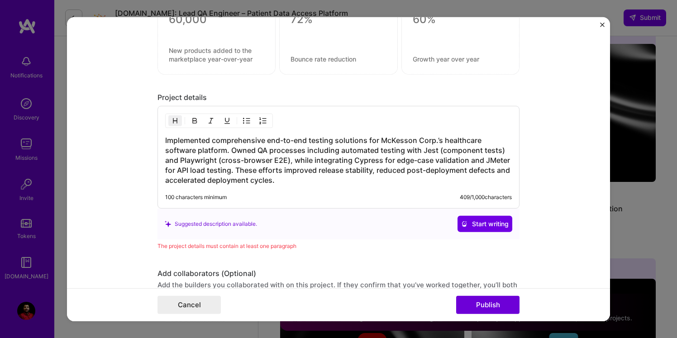
scroll to position [986, 0]
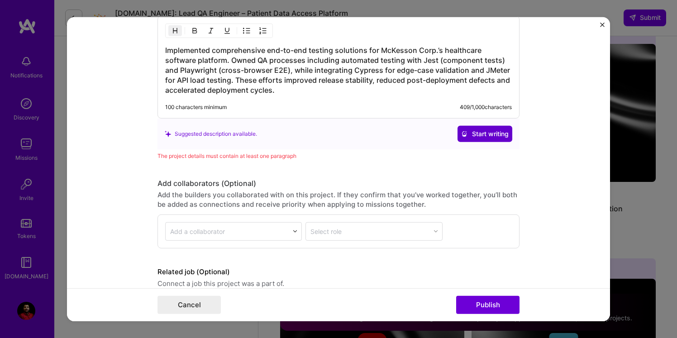
click at [492, 140] on button "Start writing" at bounding box center [485, 134] width 55 height 16
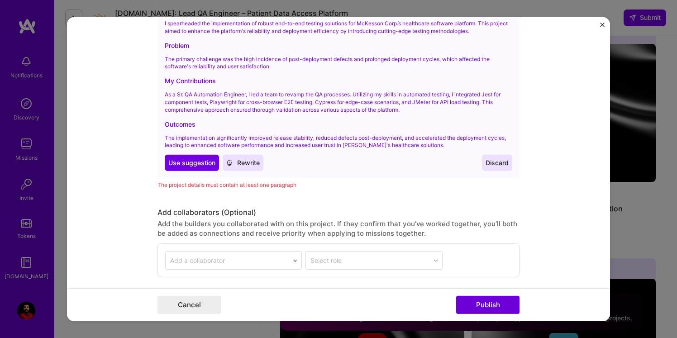
scroll to position [1133, 0]
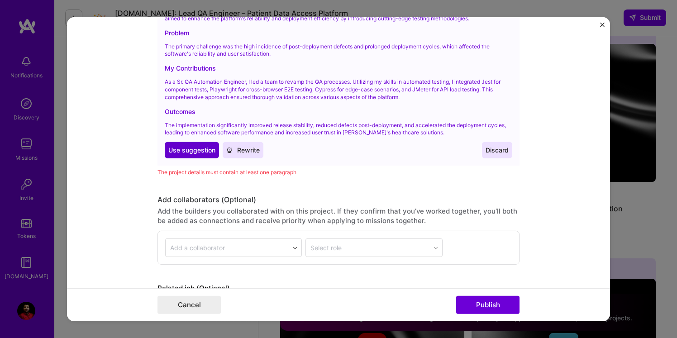
click at [197, 152] on span "Use suggestion" at bounding box center [191, 150] width 47 height 9
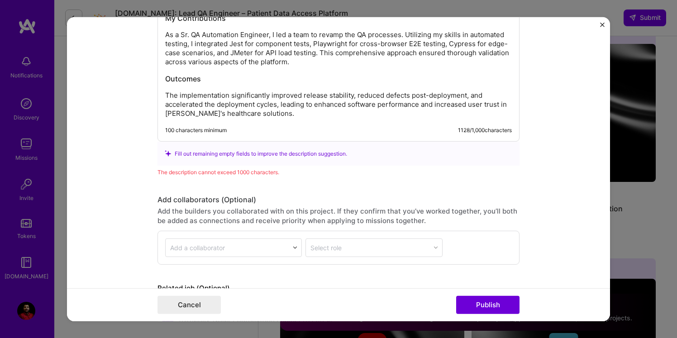
scroll to position [1171, 0]
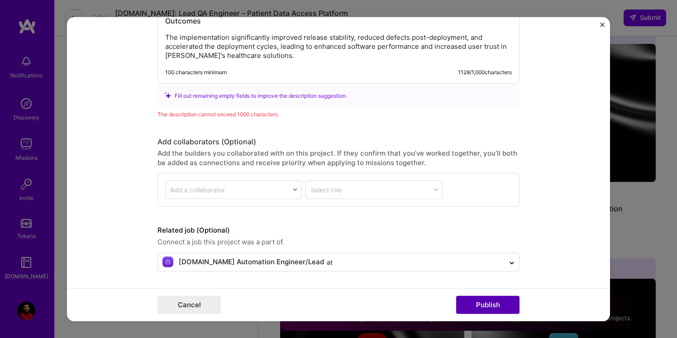
click at [497, 303] on button "Publish" at bounding box center [487, 305] width 63 height 18
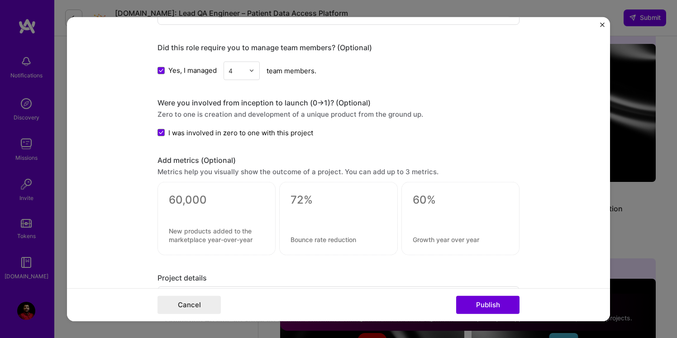
scroll to position [712, 0]
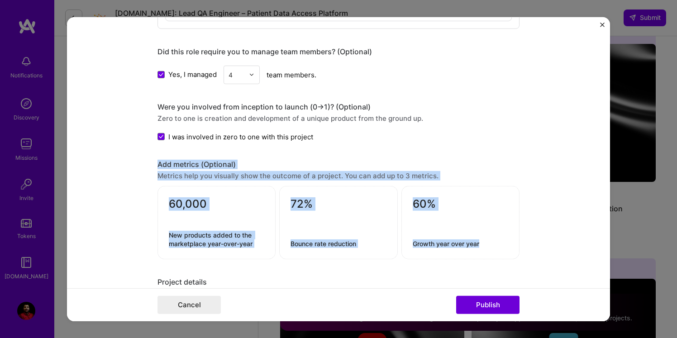
drag, startPoint x: 150, startPoint y: 153, endPoint x: 514, endPoint y: 257, distance: 378.4
click at [514, 257] on form "Editing suggested project This project is suggested based on your LinkedIn, res…" at bounding box center [338, 169] width 543 height 304
copy div "Add metrics (Optional) Metrics help you visually show the outcome of a project.…"
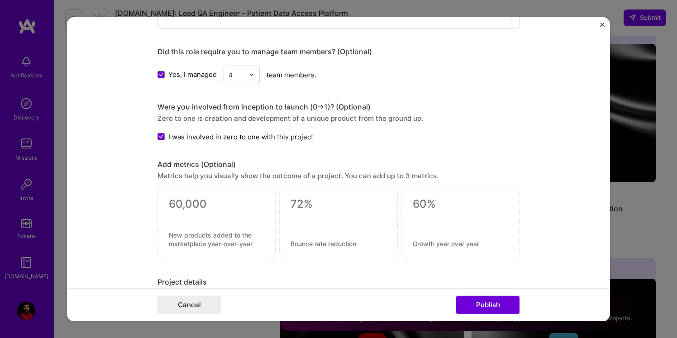
click at [485, 101] on div "Editing suggested project This project is suggested based on your LinkedIn, res…" at bounding box center [339, 26] width 362 height 1407
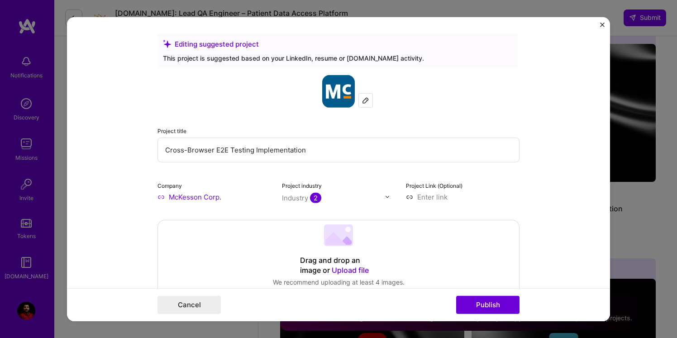
scroll to position [0, 0]
click at [425, 198] on input at bounding box center [463, 198] width 114 height 10
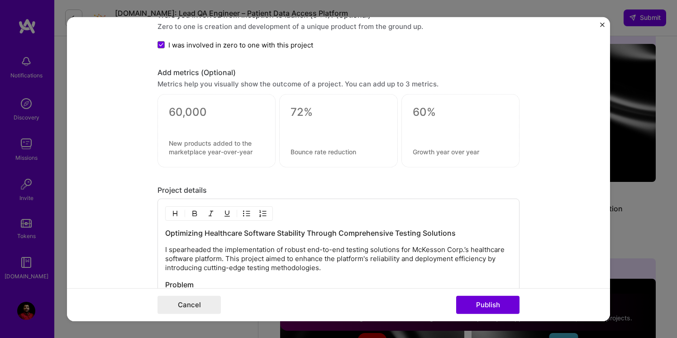
scroll to position [811, 0]
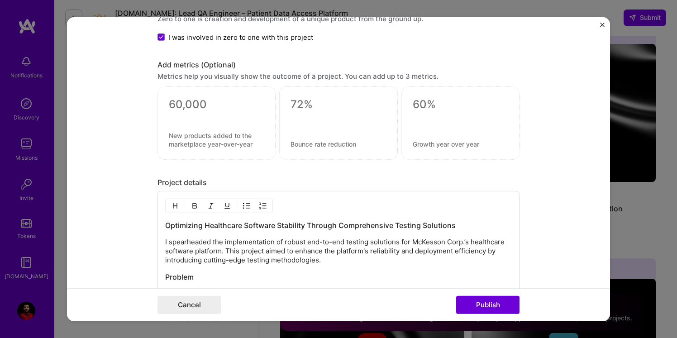
click at [309, 121] on div at bounding box center [339, 120] width 96 height 10
click at [311, 104] on textarea at bounding box center [339, 105] width 96 height 14
type textarea "0"
click at [350, 117] on div "40%" at bounding box center [338, 122] width 118 height 73
click at [440, 110] on textarea at bounding box center [461, 105] width 96 height 14
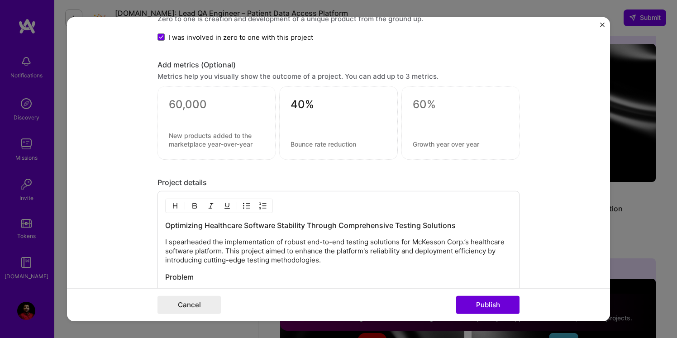
click at [330, 96] on div "40%" at bounding box center [338, 122] width 118 height 73
click at [330, 115] on textarea "40%" at bounding box center [339, 107] width 96 height 18
paste textarea "eduction in post-deployment defects after implementing automated E2E testing fr…"
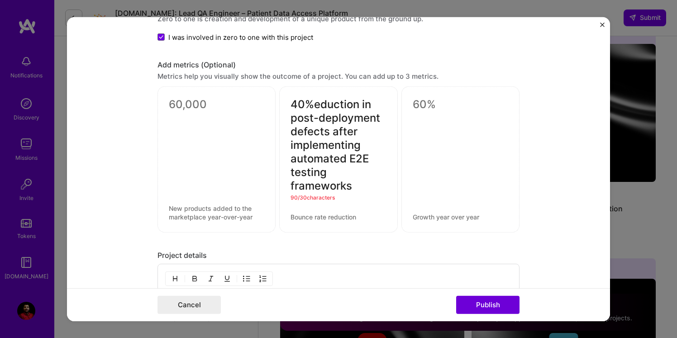
click at [314, 106] on textarea "40%eduction in post-deployment defects after implementing automated E2E testing…" at bounding box center [339, 145] width 96 height 95
click at [314, 107] on textarea "40%reduction in post-deployment defects after implementing automated E2E testin…" at bounding box center [339, 145] width 96 height 95
click at [290, 188] on div "40% reduction in post-deployment defects after implementing automated E2E testi…" at bounding box center [338, 159] width 118 height 146
click at [292, 188] on textarea "40% reduction in post-deployment defects after implementing automated E2E testi…" at bounding box center [339, 145] width 96 height 95
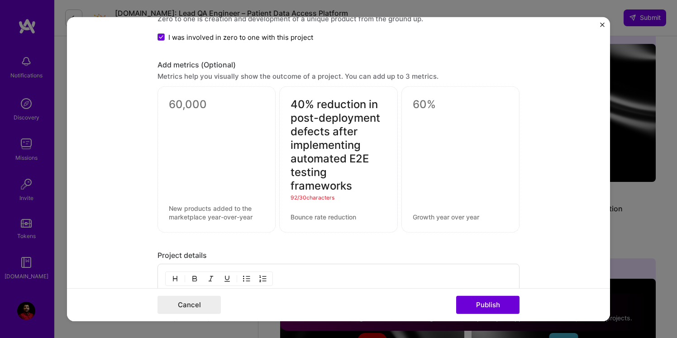
click at [355, 192] on textarea "40% reduction in post-deployment defects after implementing automated E2E testi…" at bounding box center [339, 145] width 96 height 95
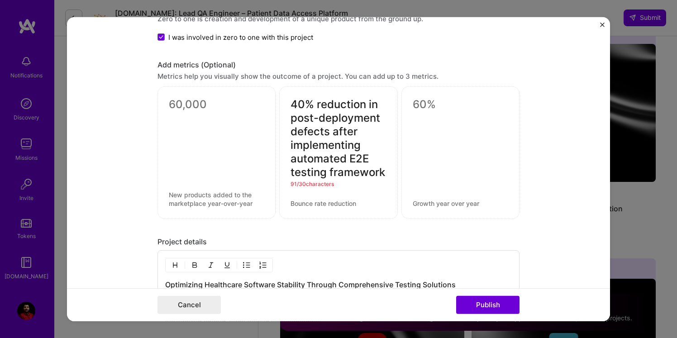
click at [430, 158] on div at bounding box center [460, 152] width 118 height 133
click at [231, 128] on div at bounding box center [217, 152] width 118 height 133
click at [242, 210] on div at bounding box center [217, 152] width 118 height 133
click at [324, 121] on textarea "40% reduction in post-deployment defects after implementing automated E2E testi…" at bounding box center [339, 138] width 96 height 81
drag, startPoint x: 319, startPoint y: 104, endPoint x: 413, endPoint y: 175, distance: 118.3
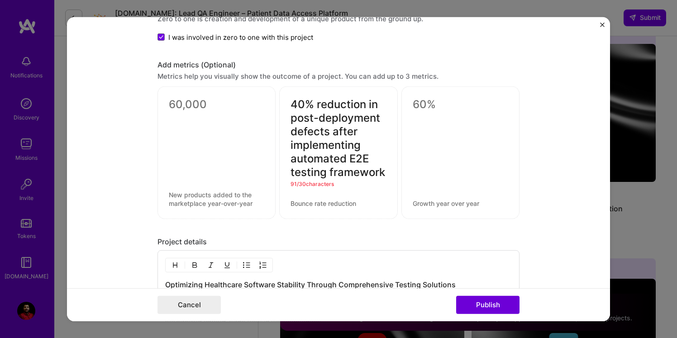
click at [413, 175] on div "40% reduction in post-deployment defects after implementing automated E2E testi…" at bounding box center [339, 152] width 362 height 133
click at [413, 173] on div at bounding box center [460, 152] width 118 height 133
drag, startPoint x: 334, startPoint y: 133, endPoint x: 390, endPoint y: 185, distance: 75.9
click at [390, 185] on div "40% reduction in post-deployment defects after implementing automated E2E testi…" at bounding box center [338, 152] width 118 height 133
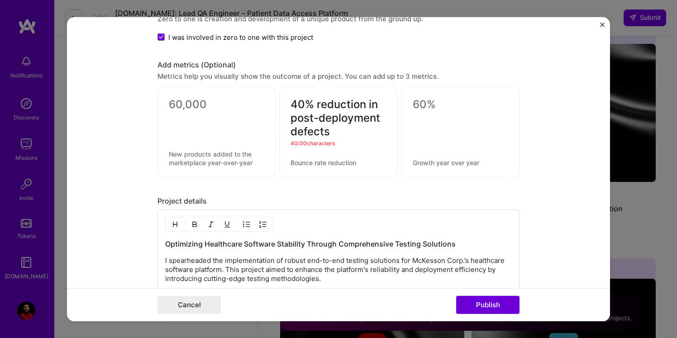
drag, startPoint x: 391, startPoint y: 121, endPoint x: 361, endPoint y: 118, distance: 30.0
click at [361, 118] on div "40% reduction in post-deployment defects 40 / 30 characters" at bounding box center [338, 132] width 118 height 92
drag, startPoint x: 386, startPoint y: 118, endPoint x: 290, endPoint y: 116, distance: 96.0
click at [290, 116] on div "40% reduction in post-deployment defects 40 / 30 characters" at bounding box center [338, 132] width 118 height 92
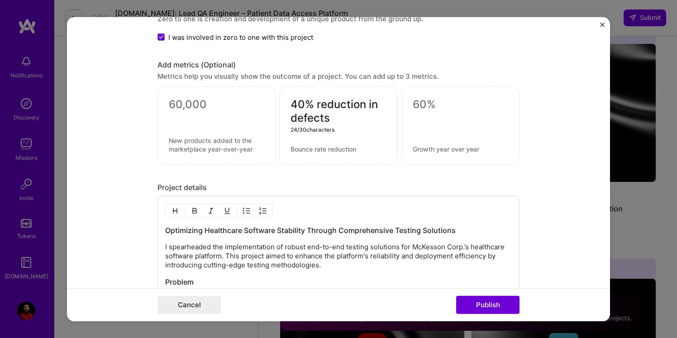
click at [449, 121] on div at bounding box center [461, 123] width 96 height 10
click at [336, 123] on textarea "40% reduction in defects" at bounding box center [339, 111] width 96 height 27
type textarea "40% reduction in defects."
click at [115, 186] on form "Editing suggested project This project is suggested based on your LinkedIn, res…" at bounding box center [338, 169] width 543 height 304
click at [411, 103] on div at bounding box center [460, 125] width 118 height 78
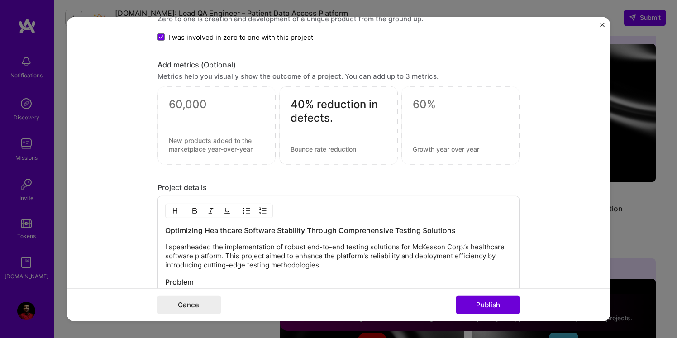
click at [421, 125] on div at bounding box center [461, 123] width 96 height 10
drag, startPoint x: 415, startPoint y: 104, endPoint x: 483, endPoint y: 157, distance: 86.5
click at [483, 157] on div "0 / 30 characters" at bounding box center [460, 125] width 118 height 78
drag, startPoint x: 414, startPoint y: 102, endPoint x: 513, endPoint y: 162, distance: 116.1
click at [513, 162] on div "0 / 30 characters" at bounding box center [460, 125] width 118 height 78
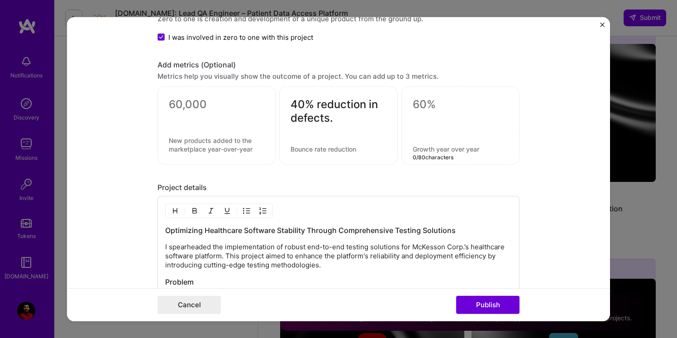
drag, startPoint x: 482, startPoint y: 149, endPoint x: 409, endPoint y: 119, distance: 79.4
click at [409, 119] on div "0 / 80 characters" at bounding box center [460, 125] width 118 height 78
drag, startPoint x: 415, startPoint y: 104, endPoint x: 452, endPoint y: 112, distance: 38.5
click at [452, 112] on div "0 / 30 characters" at bounding box center [460, 125] width 118 height 78
click at [462, 140] on div at bounding box center [460, 125] width 118 height 78
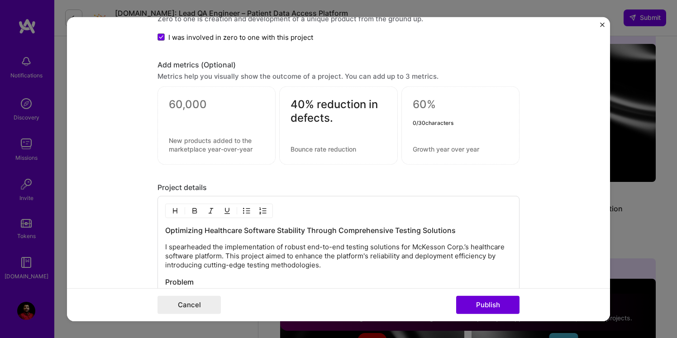
drag, startPoint x: 414, startPoint y: 105, endPoint x: 451, endPoint y: 105, distance: 37.1
click at [452, 105] on textarea at bounding box center [461, 105] width 96 height 14
drag, startPoint x: 413, startPoint y: 149, endPoint x: 442, endPoint y: 148, distance: 28.5
click at [442, 148] on textarea at bounding box center [461, 149] width 96 height 9
click at [438, 124] on div at bounding box center [461, 123] width 96 height 10
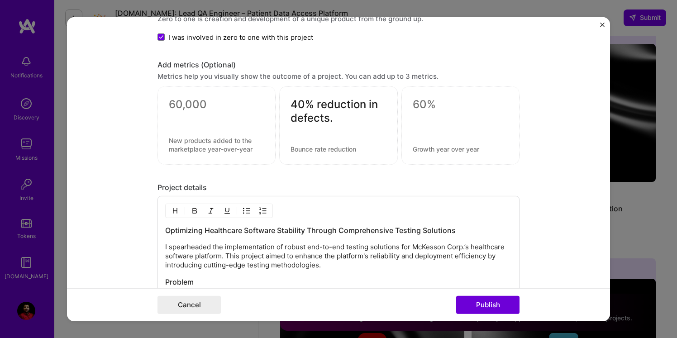
click at [438, 124] on div at bounding box center [461, 123] width 96 height 10
click at [435, 156] on div at bounding box center [460, 125] width 118 height 78
click at [434, 155] on div at bounding box center [460, 125] width 118 height 78
click at [432, 133] on div at bounding box center [460, 125] width 118 height 78
click at [420, 98] on textarea at bounding box center [461, 105] width 96 height 14
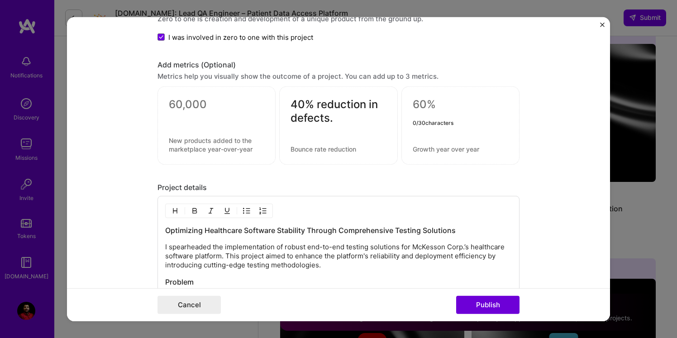
drag, startPoint x: 444, startPoint y: 106, endPoint x: 438, endPoint y: 100, distance: 8.3
click at [438, 100] on textarea at bounding box center [461, 105] width 96 height 14
click at [427, 102] on textarea at bounding box center [461, 105] width 96 height 14
paste textarea "30% year-over-year improvement in QA automation coverage"
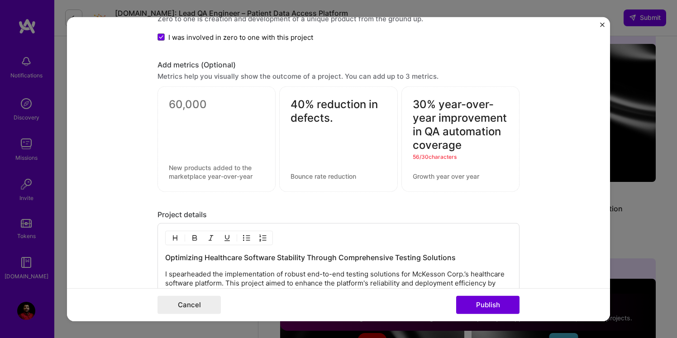
type textarea "30% year-over-year improvement in QA automation coverage"
